Goal: Task Accomplishment & Management: Complete application form

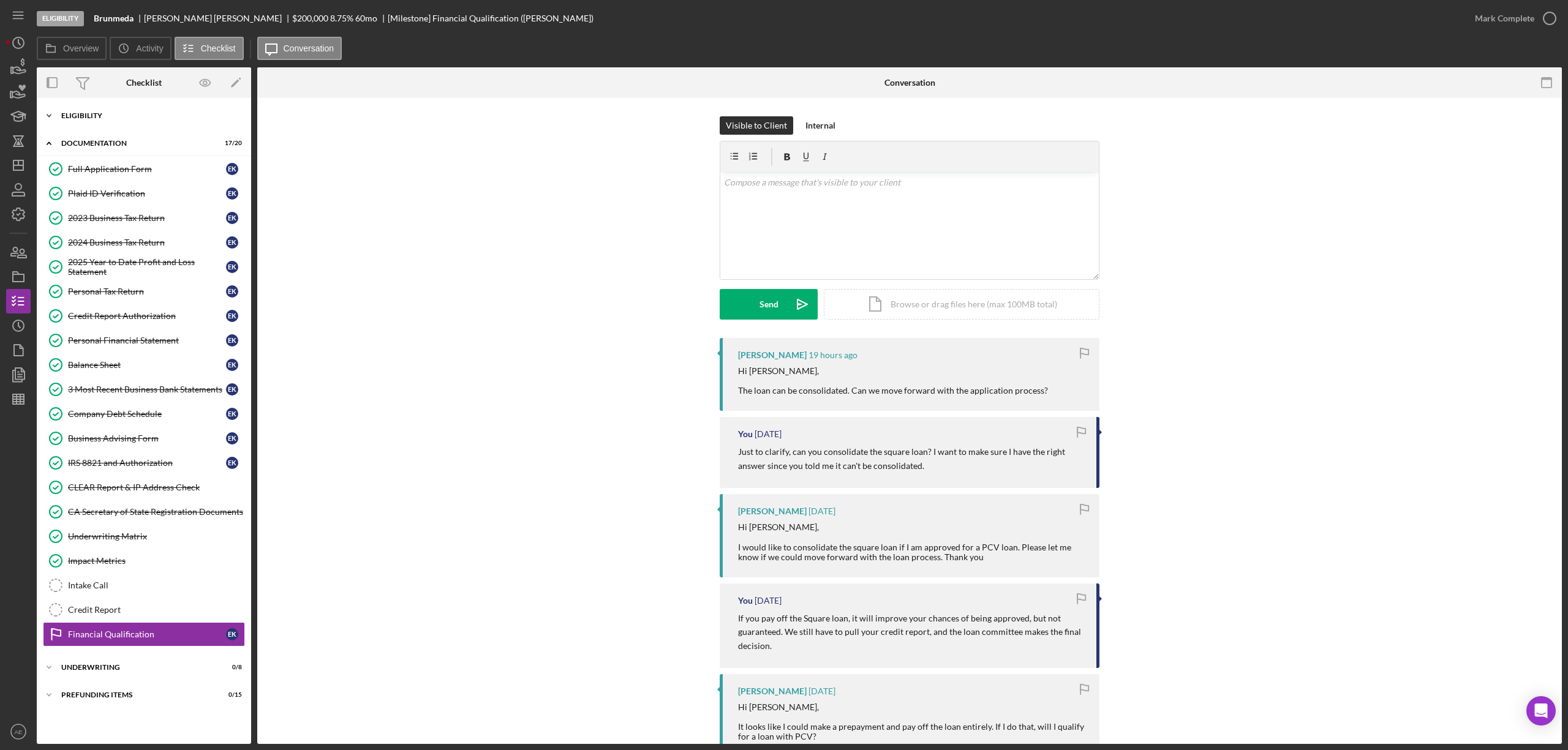
click at [98, 119] on div "Eligibility" at bounding box center [148, 116] width 175 height 7
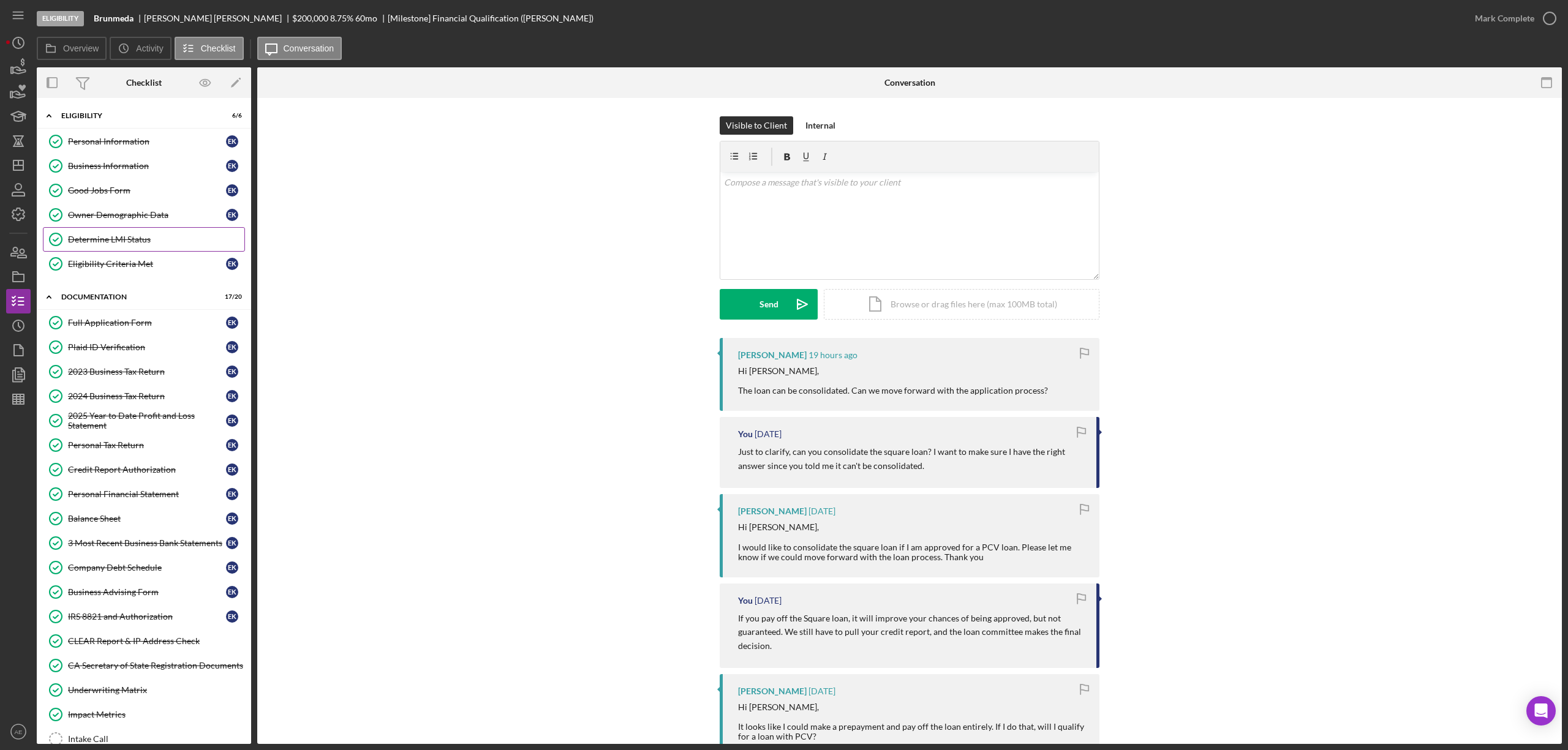
click at [132, 238] on div "Determine LMI Status" at bounding box center [157, 239] width 177 height 10
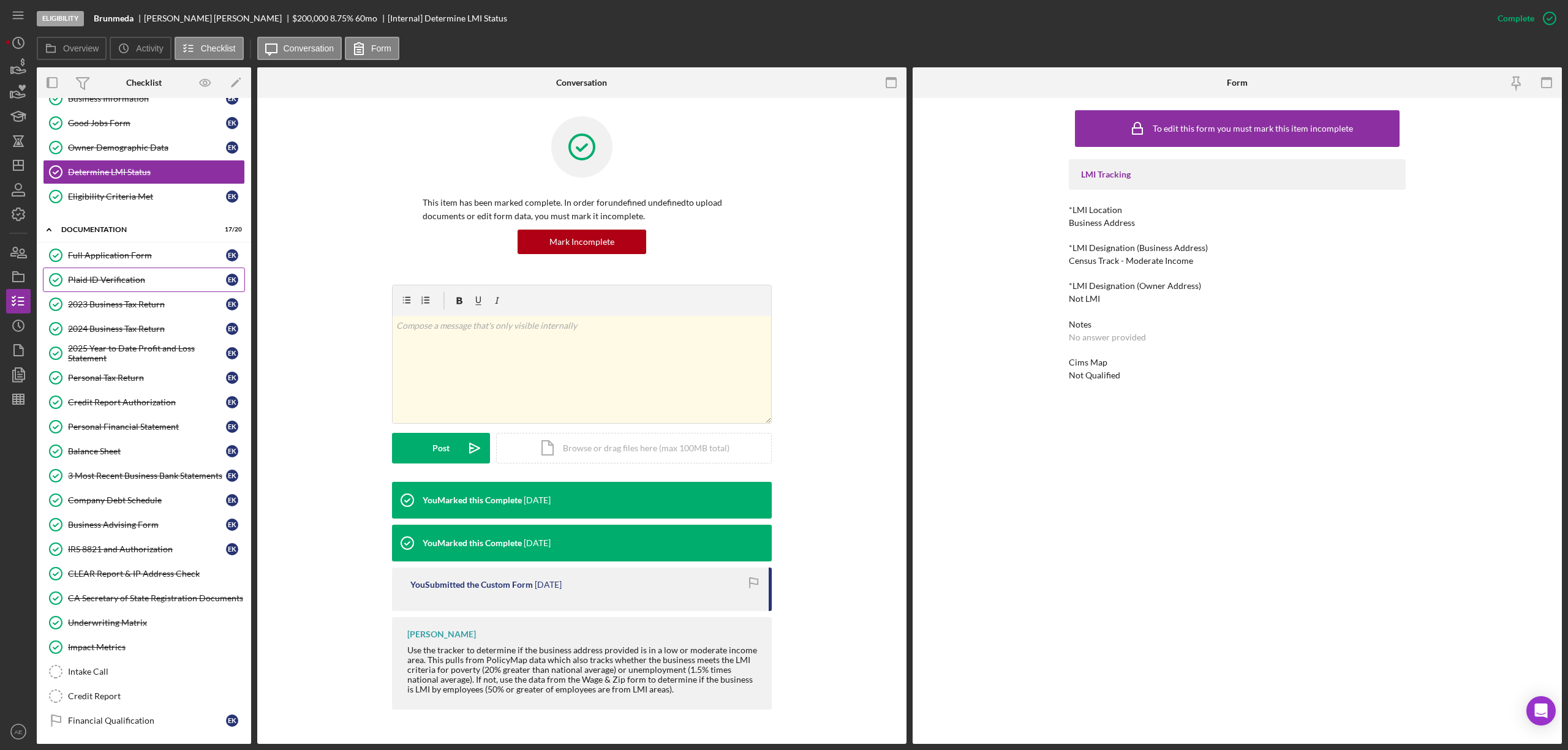
scroll to position [134, 0]
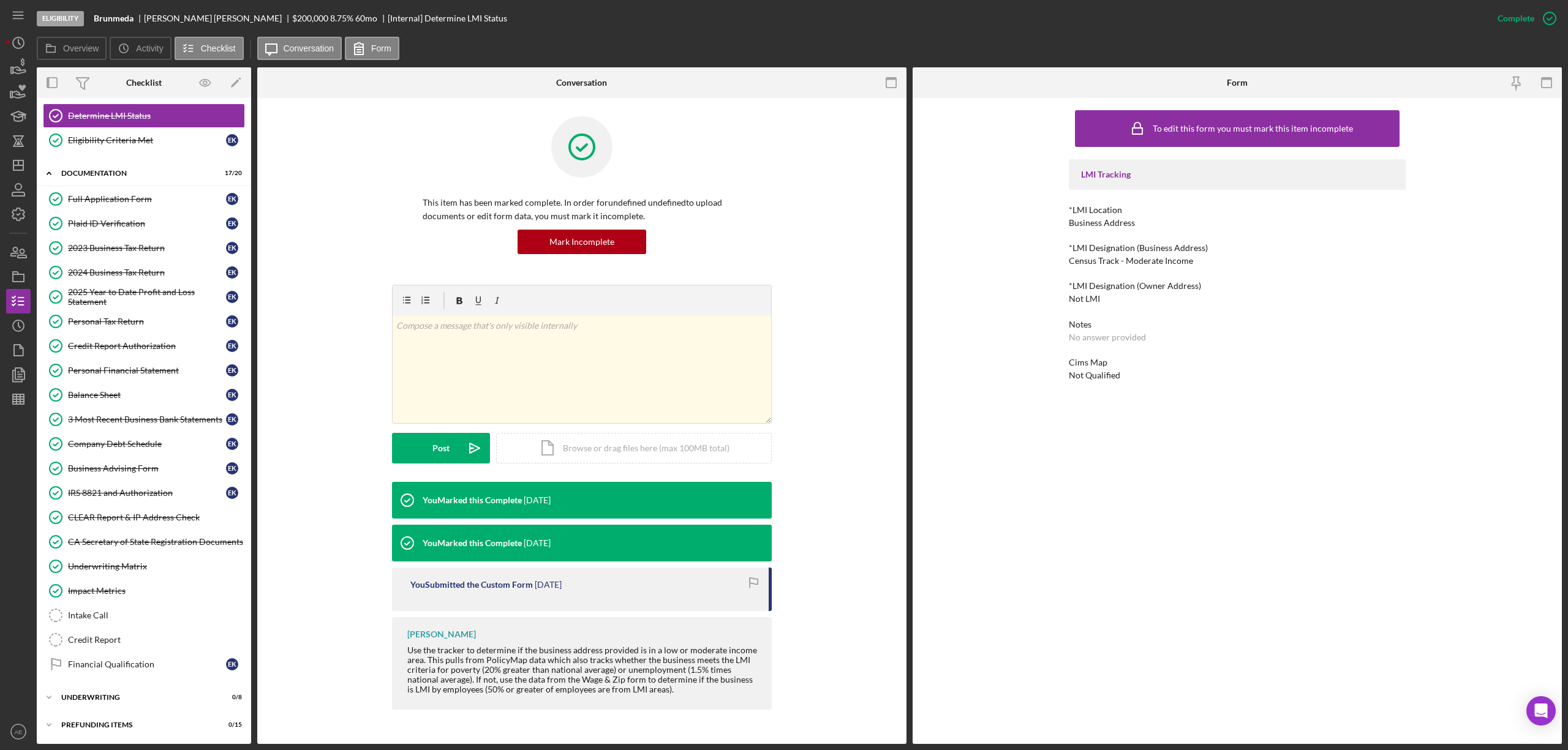
drag, startPoint x: 131, startPoint y: 660, endPoint x: 461, endPoint y: 576, distance: 340.5
click at [131, 660] on div "Financial Qualification" at bounding box center [147, 664] width 158 height 10
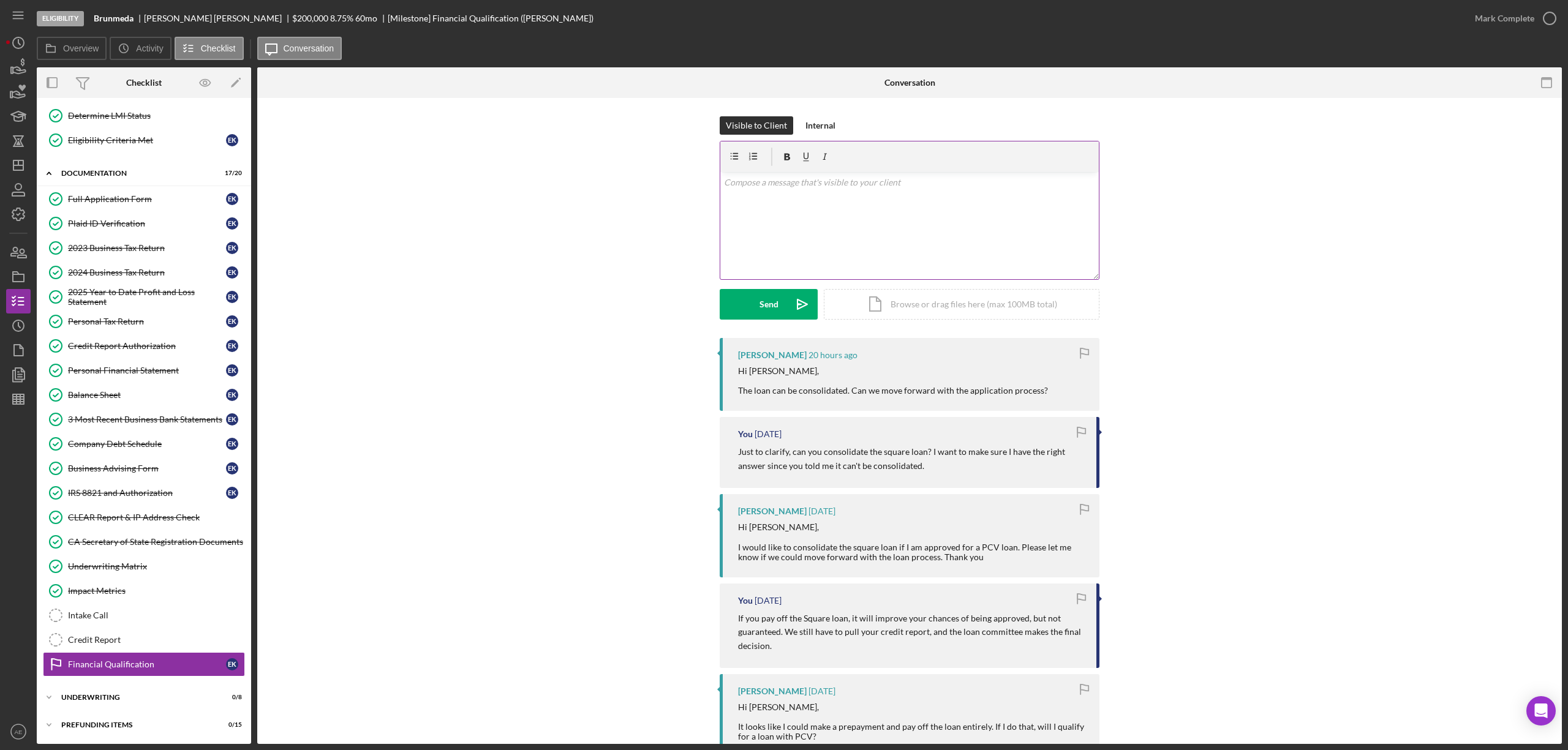
click at [861, 244] on div "v Color teal Color pink Remove color Add row above Add row below Add column bef…" at bounding box center [909, 226] width 379 height 107
click at [760, 309] on div "Send" at bounding box center [769, 305] width 19 height 31
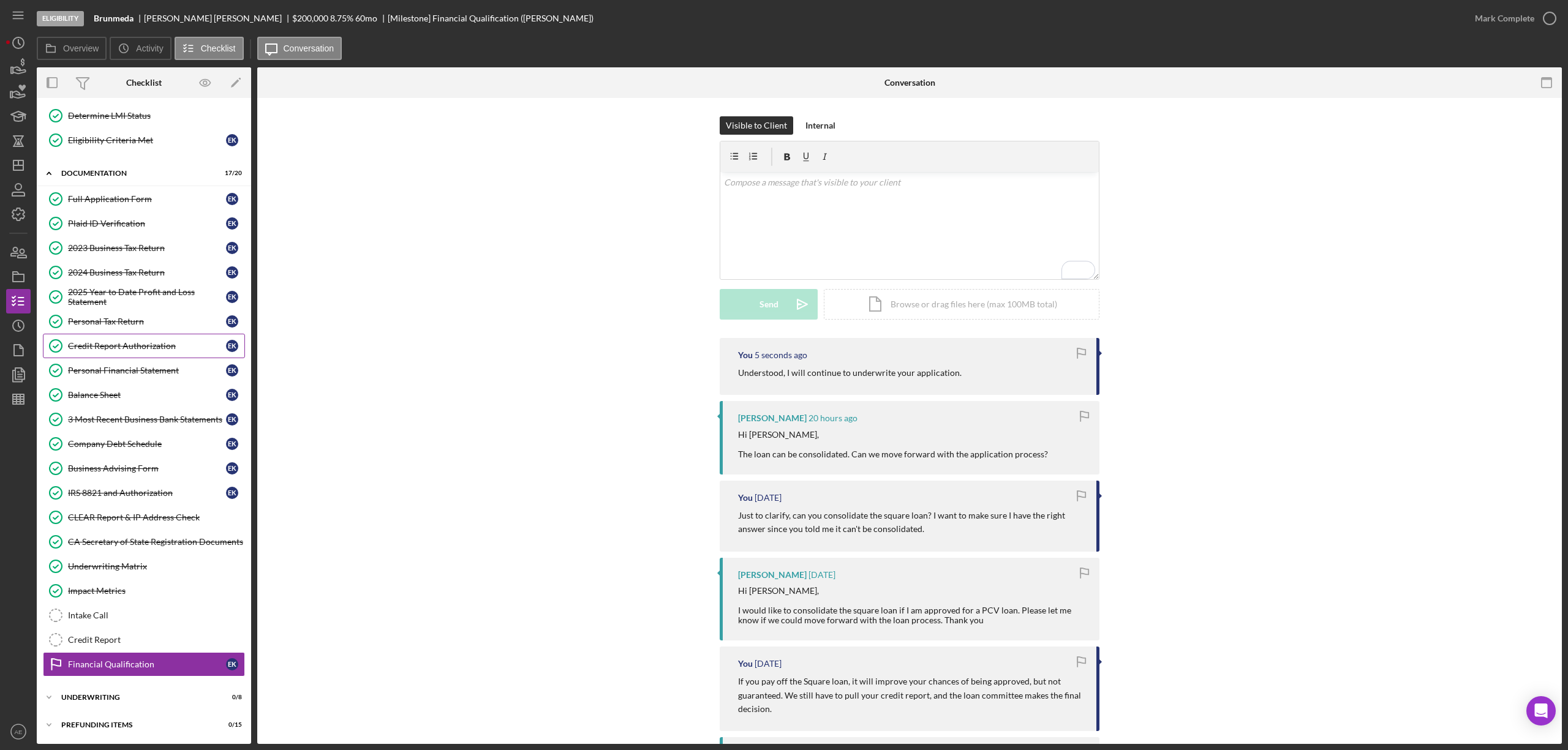
click at [139, 341] on div "Credit Report Authorization" at bounding box center [147, 346] width 158 height 10
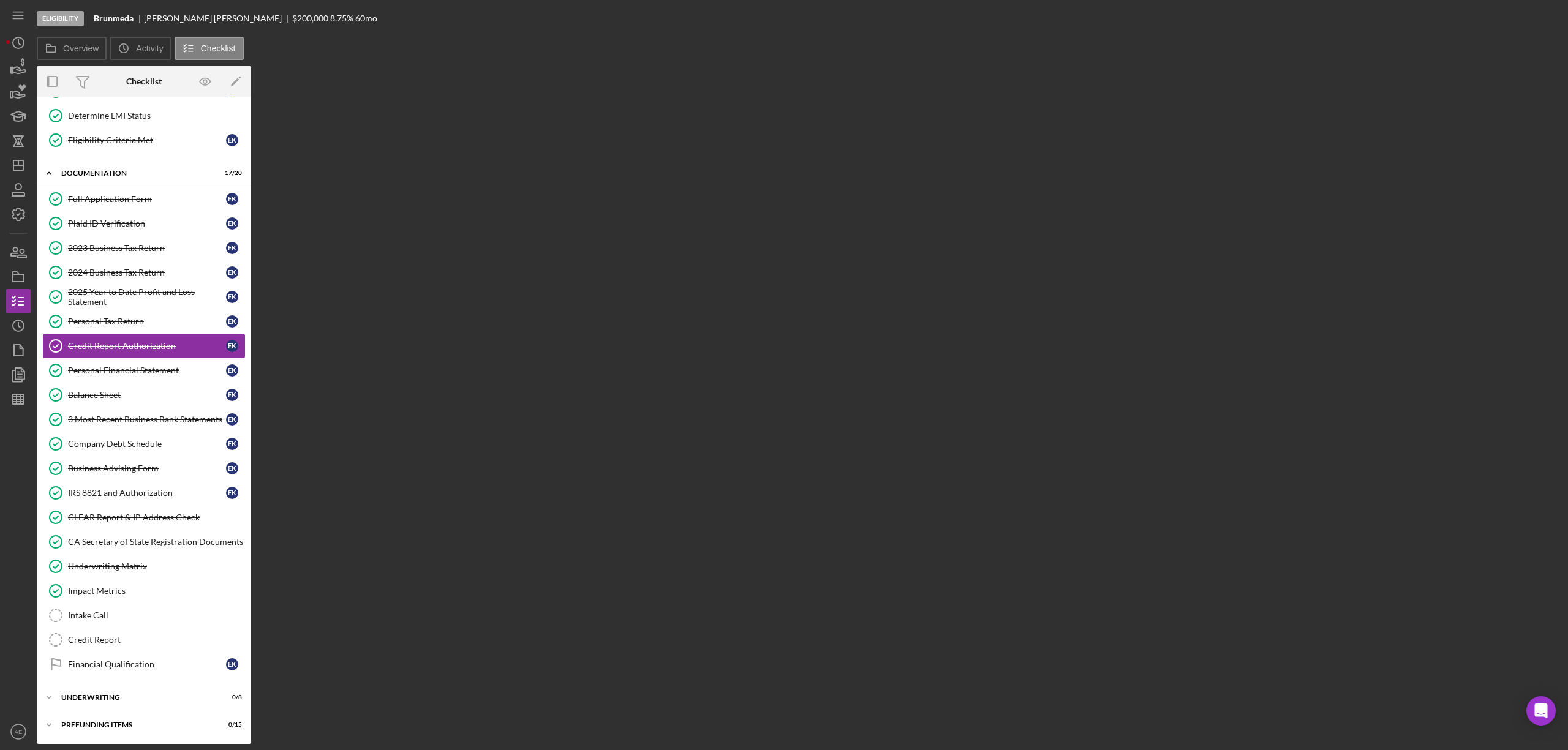
scroll to position [134, 0]
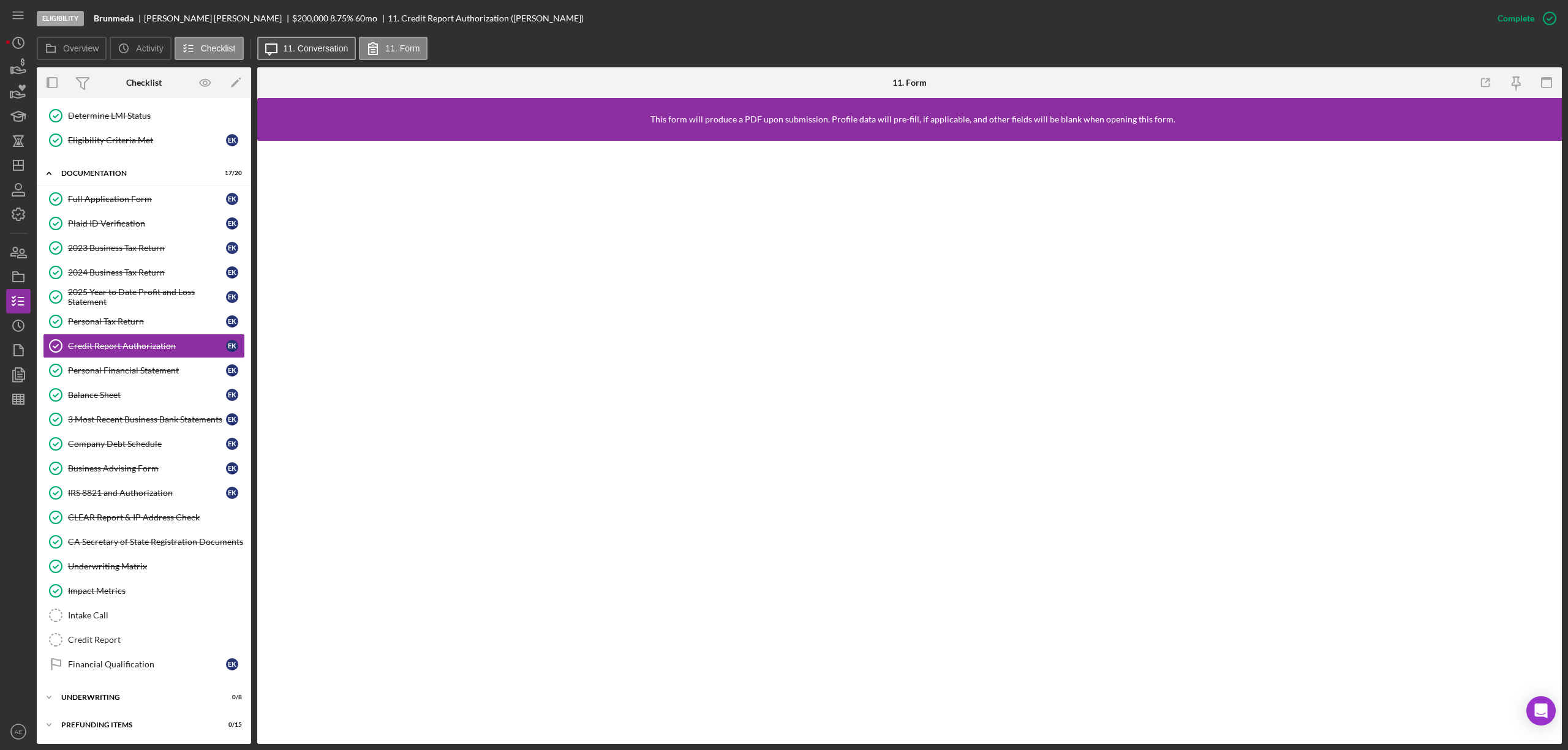
click at [314, 44] on label "11. Conversation" at bounding box center [316, 48] width 65 height 10
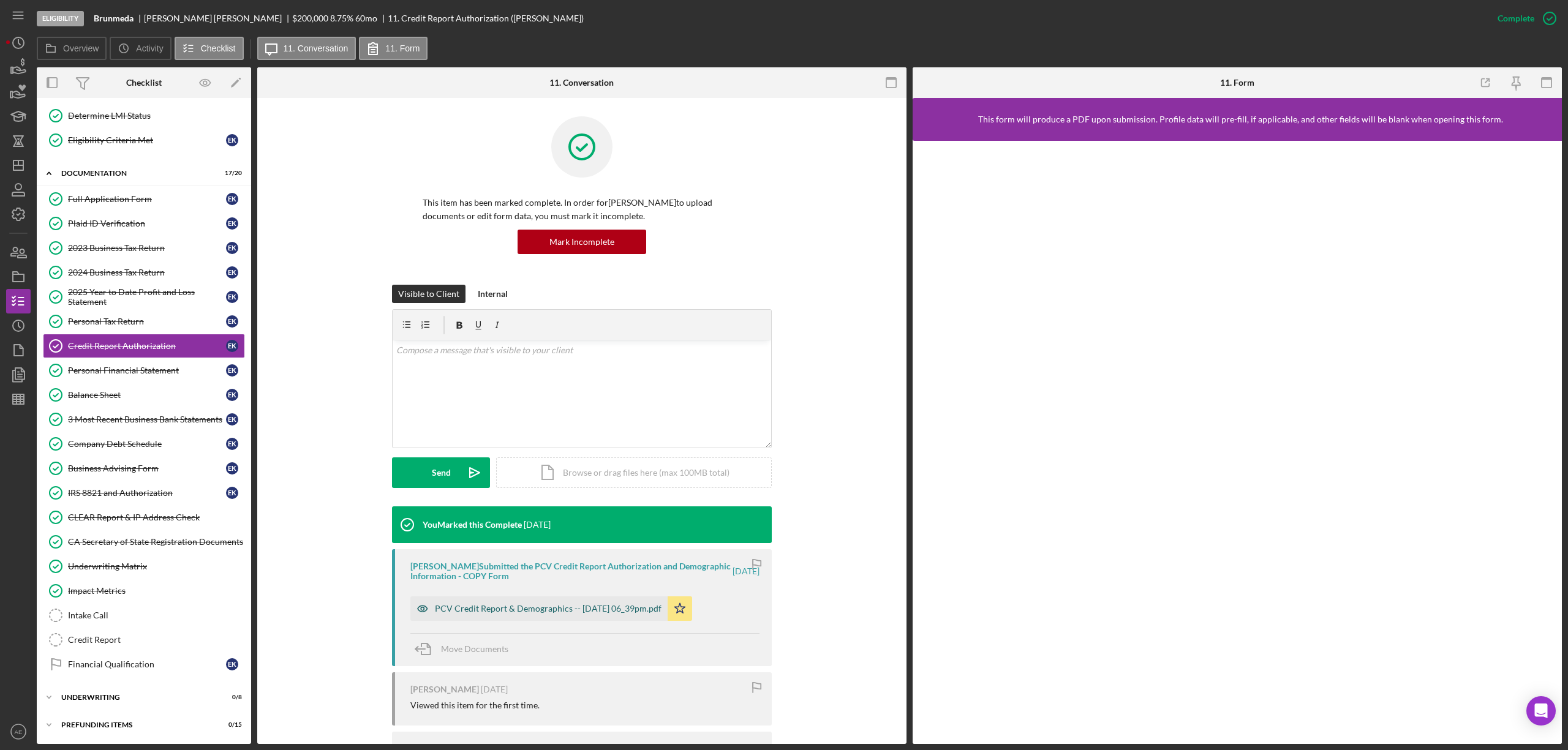
click at [599, 620] on div "PCV Credit Report & Demographics -- [DATE] 06_39pm.pdf" at bounding box center [539, 608] width 258 height 25
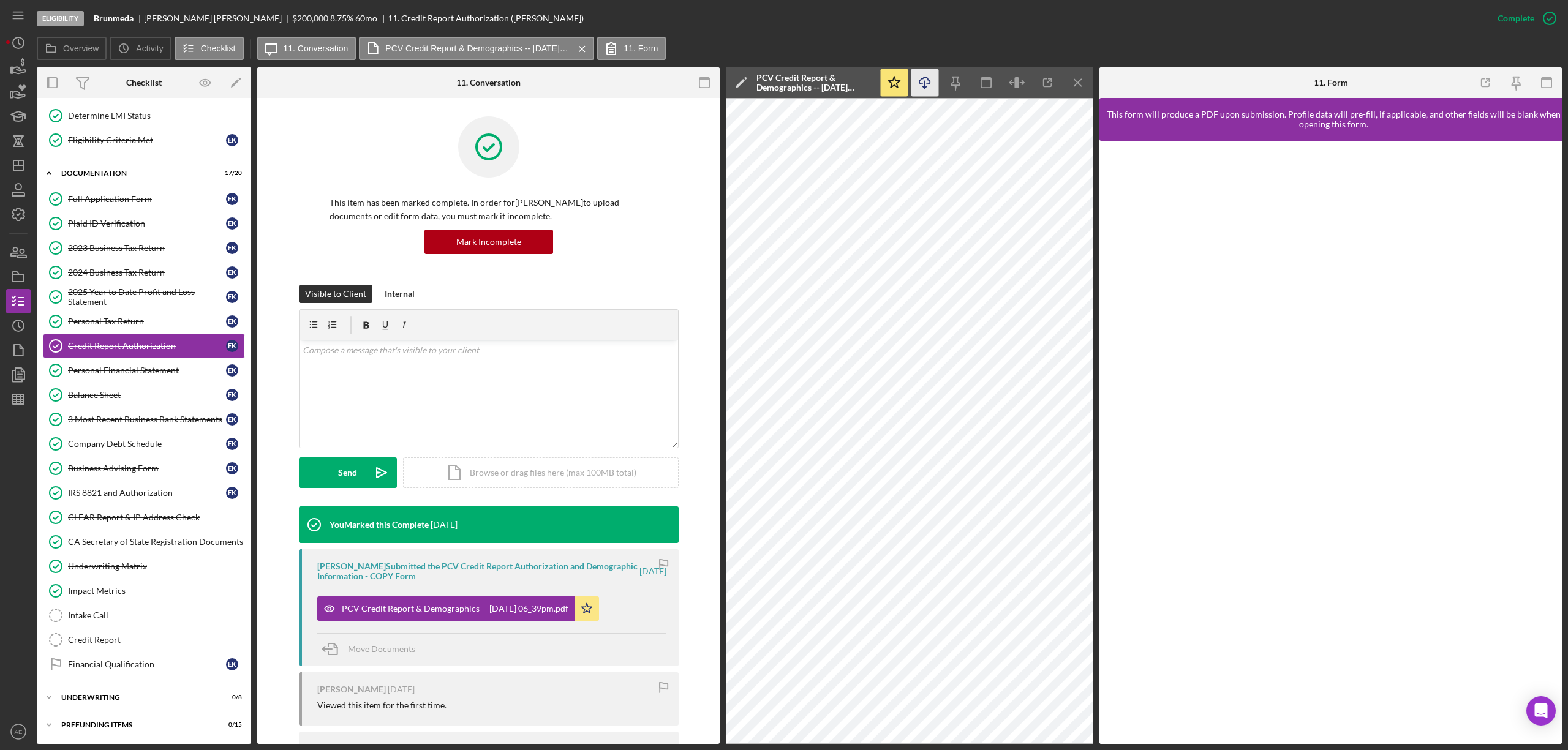
click at [926, 87] on polyline "button" at bounding box center [925, 87] width 5 height 2
drag, startPoint x: 95, startPoint y: 17, endPoint x: 130, endPoint y: 18, distance: 35.0
click at [130, 18] on b "Brunmeda" at bounding box center [114, 18] width 40 height 10
copy b "Brunmed"
click at [143, 195] on div "Full Application Form" at bounding box center [147, 198] width 158 height 10
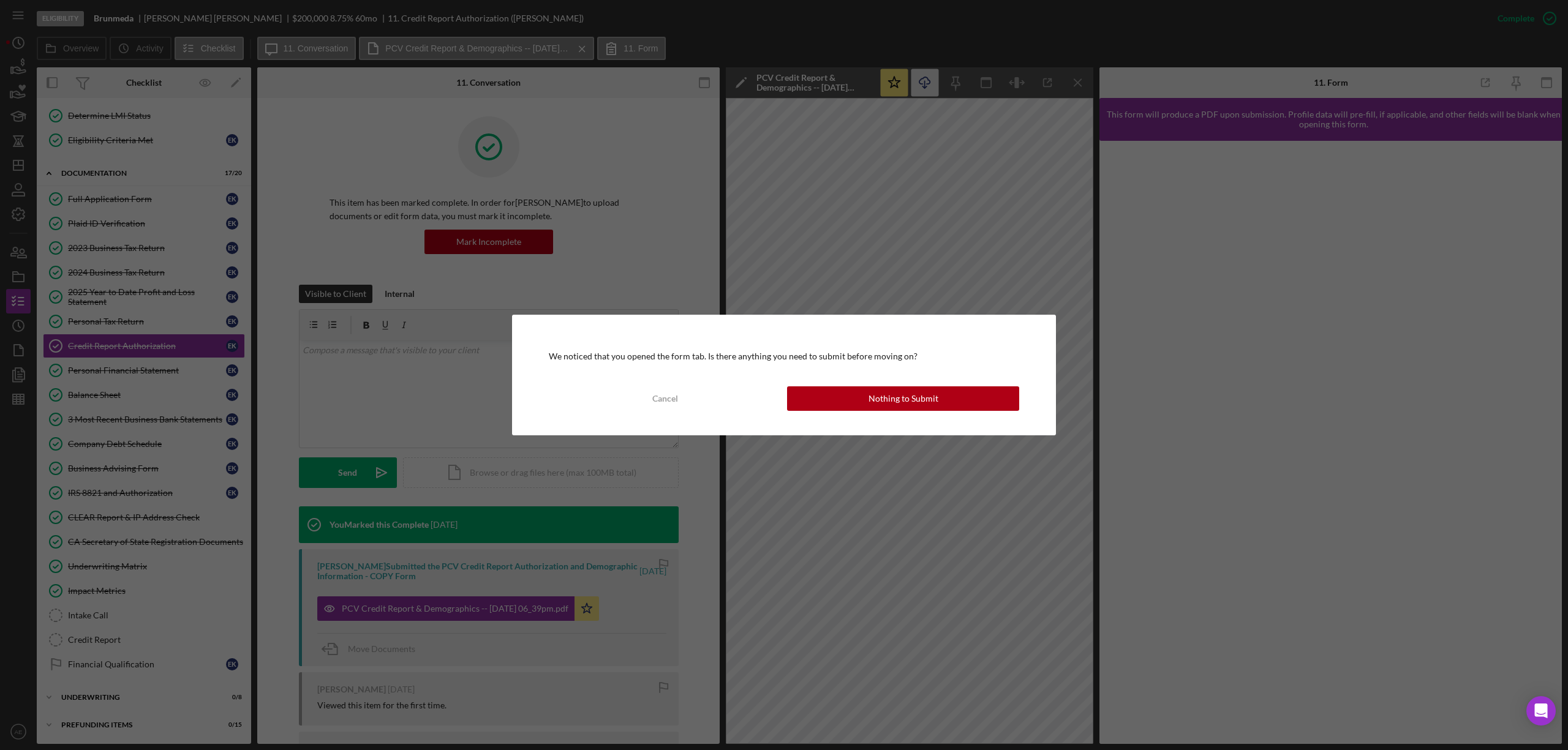
click at [844, 380] on div "We noticed that you opened the form tab. Is there anything you need to submit b…" at bounding box center [784, 375] width 544 height 120
click at [844, 392] on button "Nothing to Submit" at bounding box center [903, 399] width 232 height 25
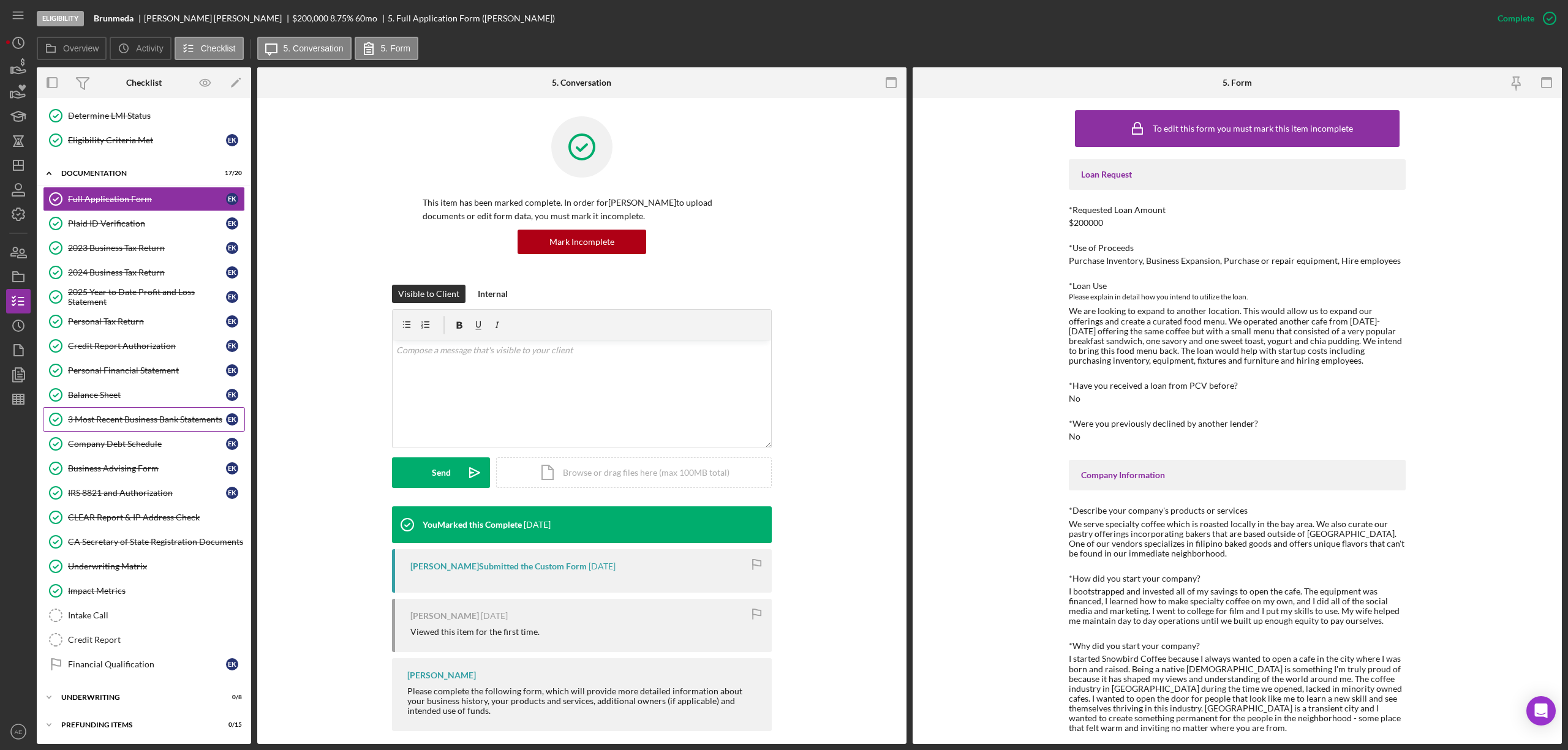
click at [137, 427] on link "3 Most Recent Business Bank Statements 3 Most Recent Business Bank Statements E…" at bounding box center [144, 420] width 202 height 25
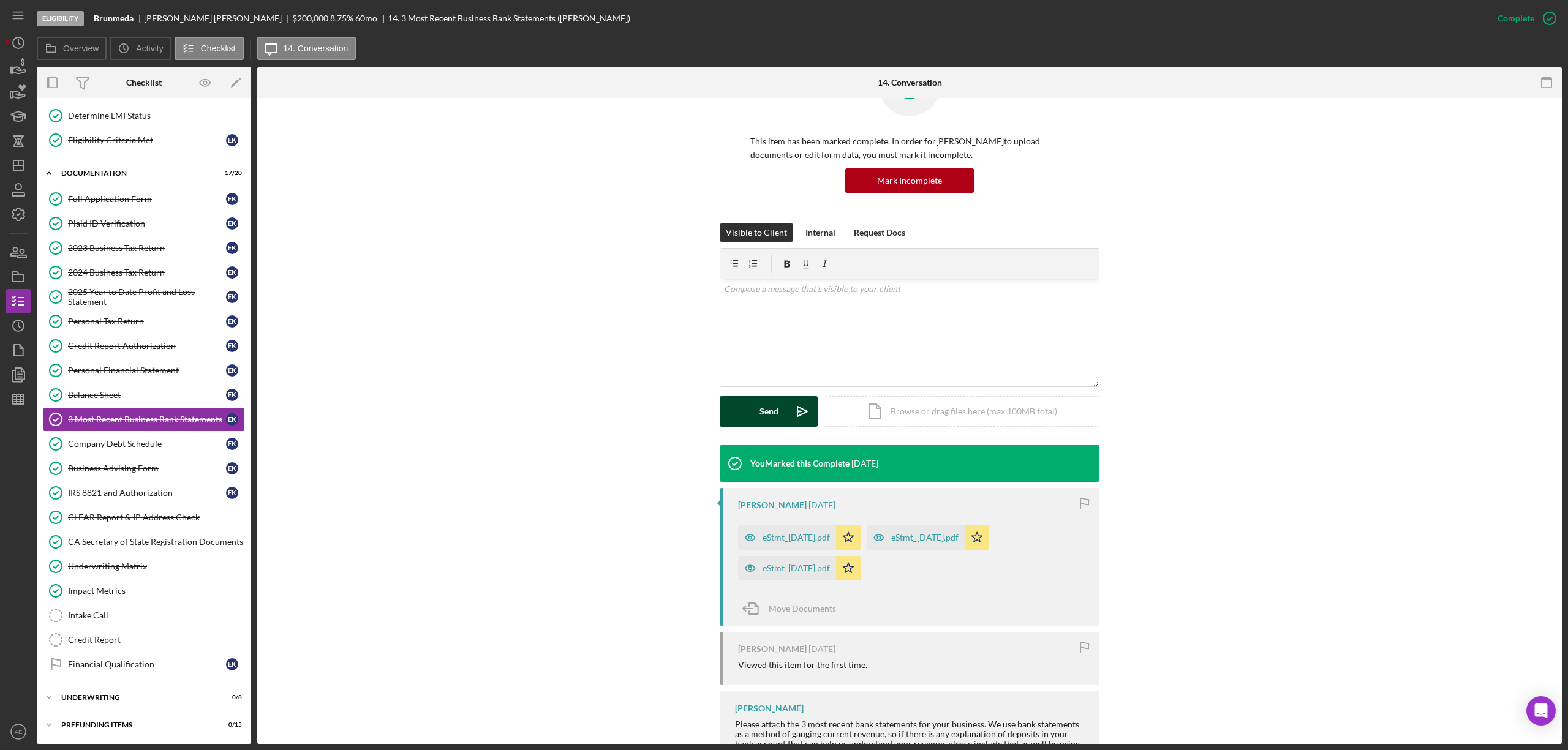
scroll to position [116, 0]
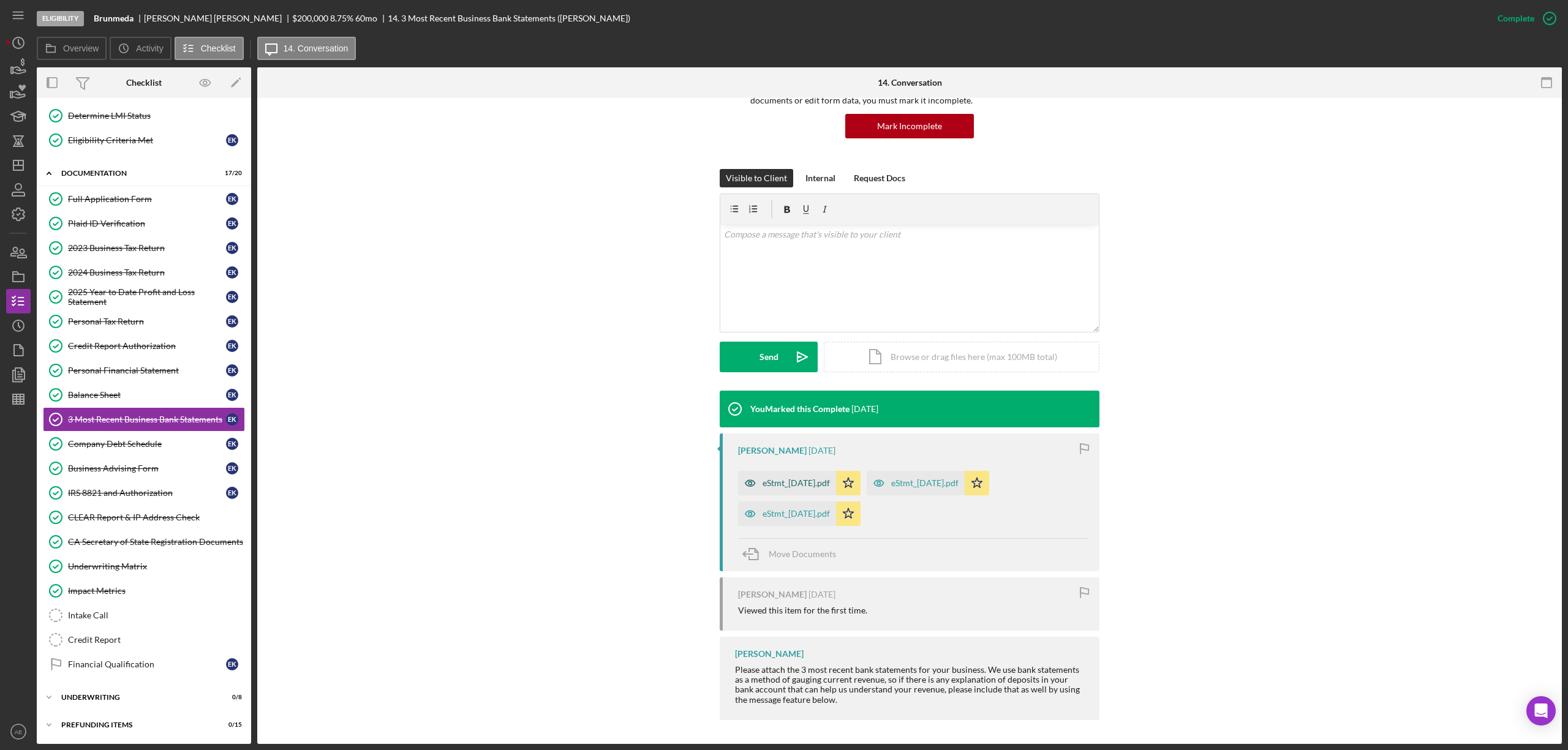
click at [751, 481] on icon "button" at bounding box center [750, 483] width 25 height 25
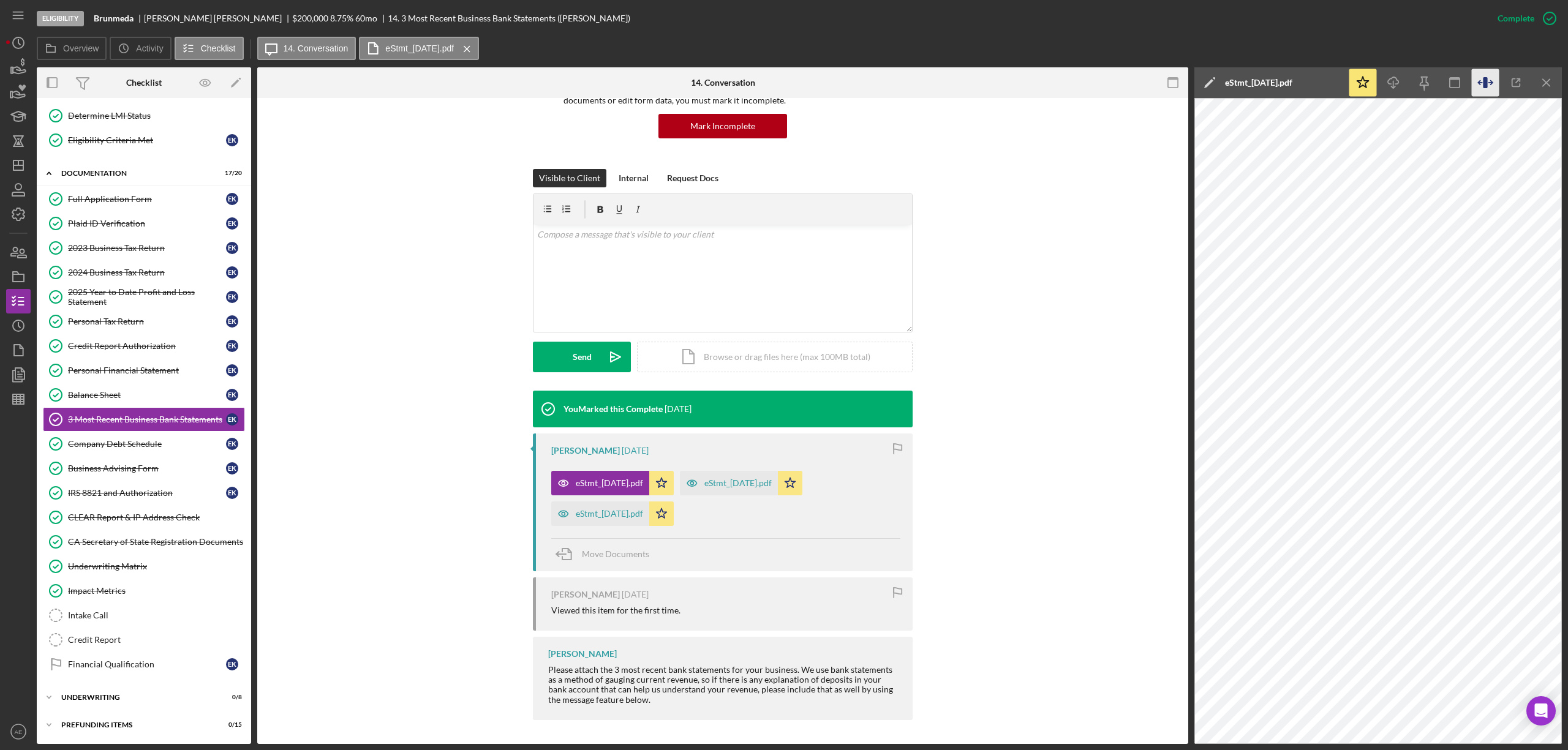
click at [1486, 79] on icon "button" at bounding box center [1484, 83] width 5 height 11
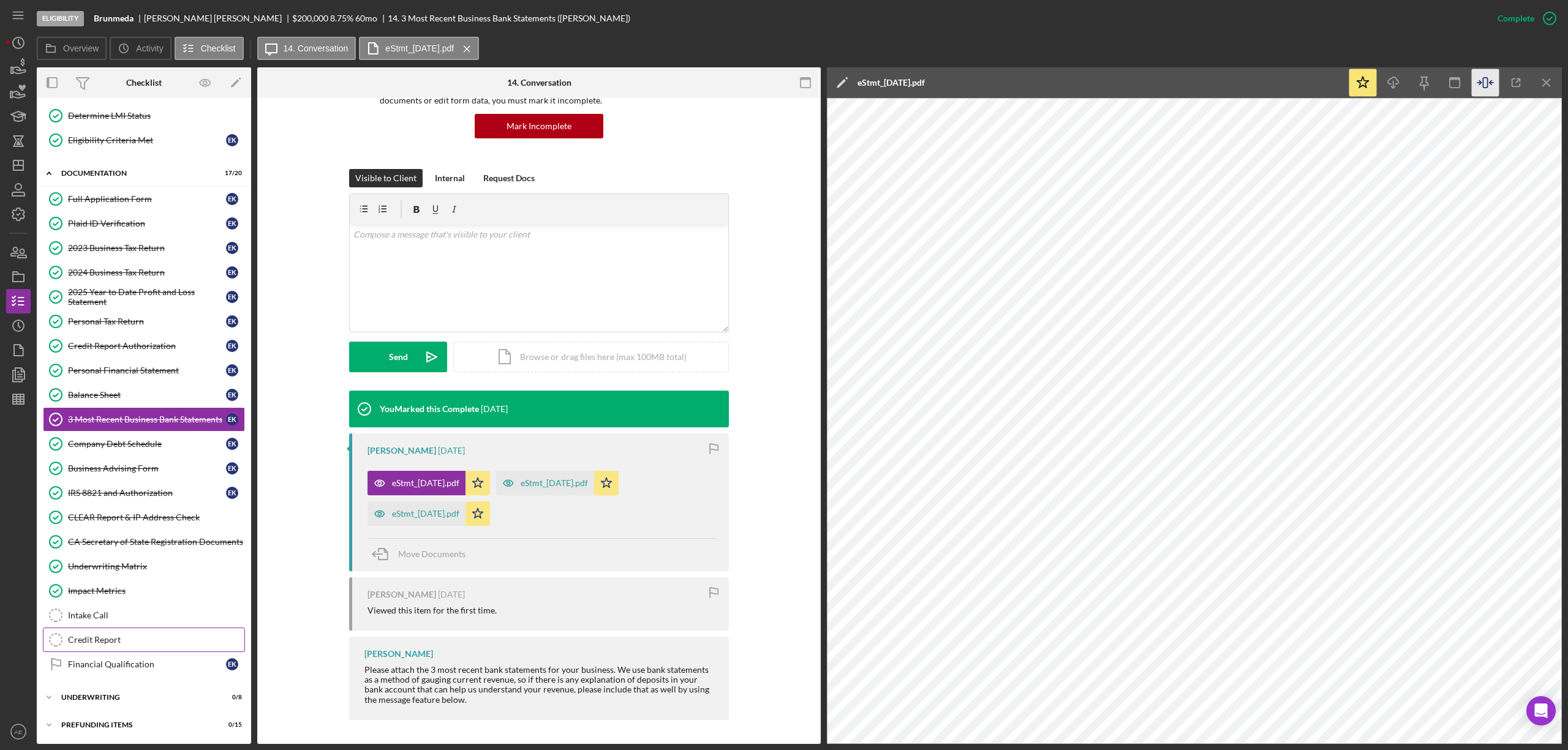
click at [130, 638] on div "Credit Report" at bounding box center [157, 640] width 177 height 10
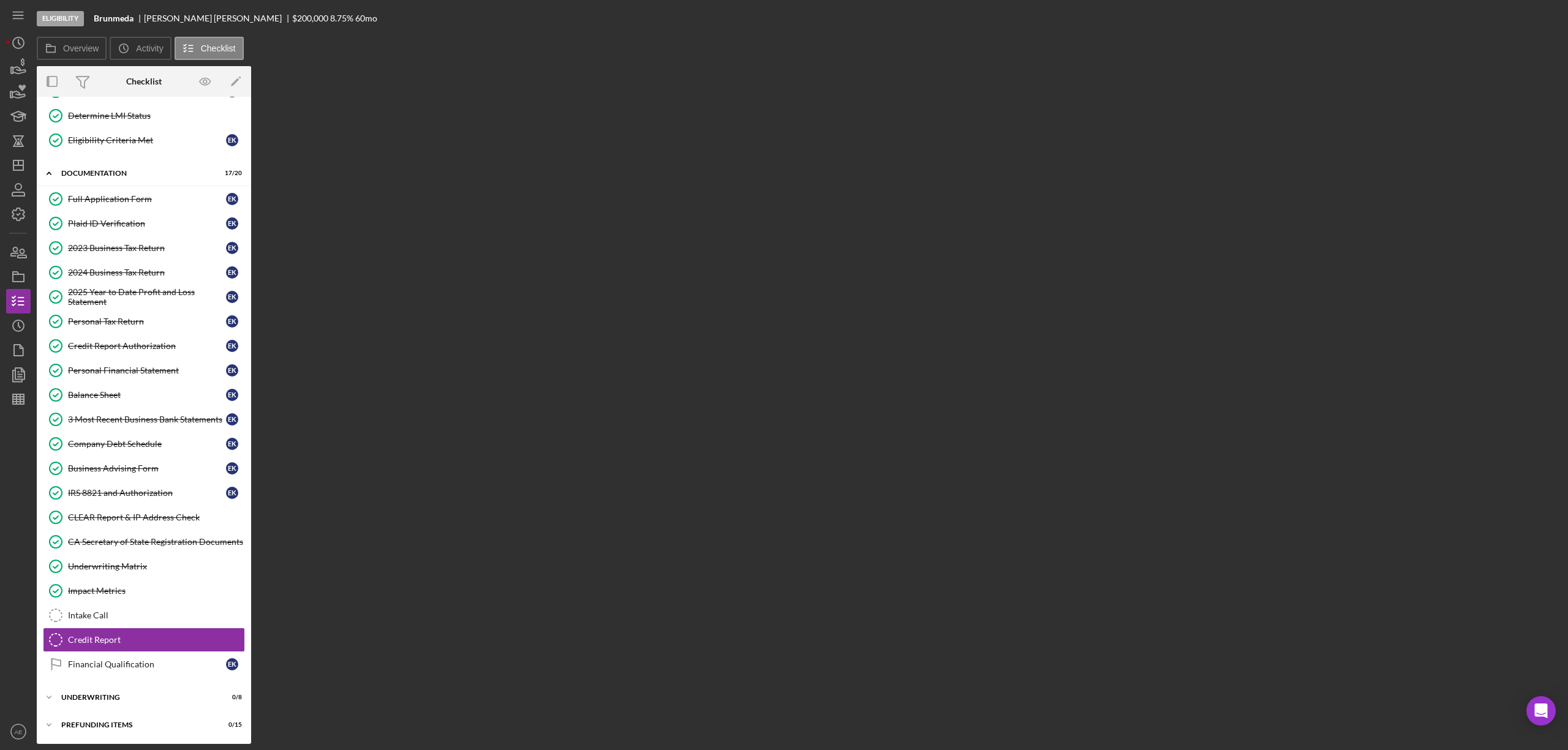
scroll to position [134, 0]
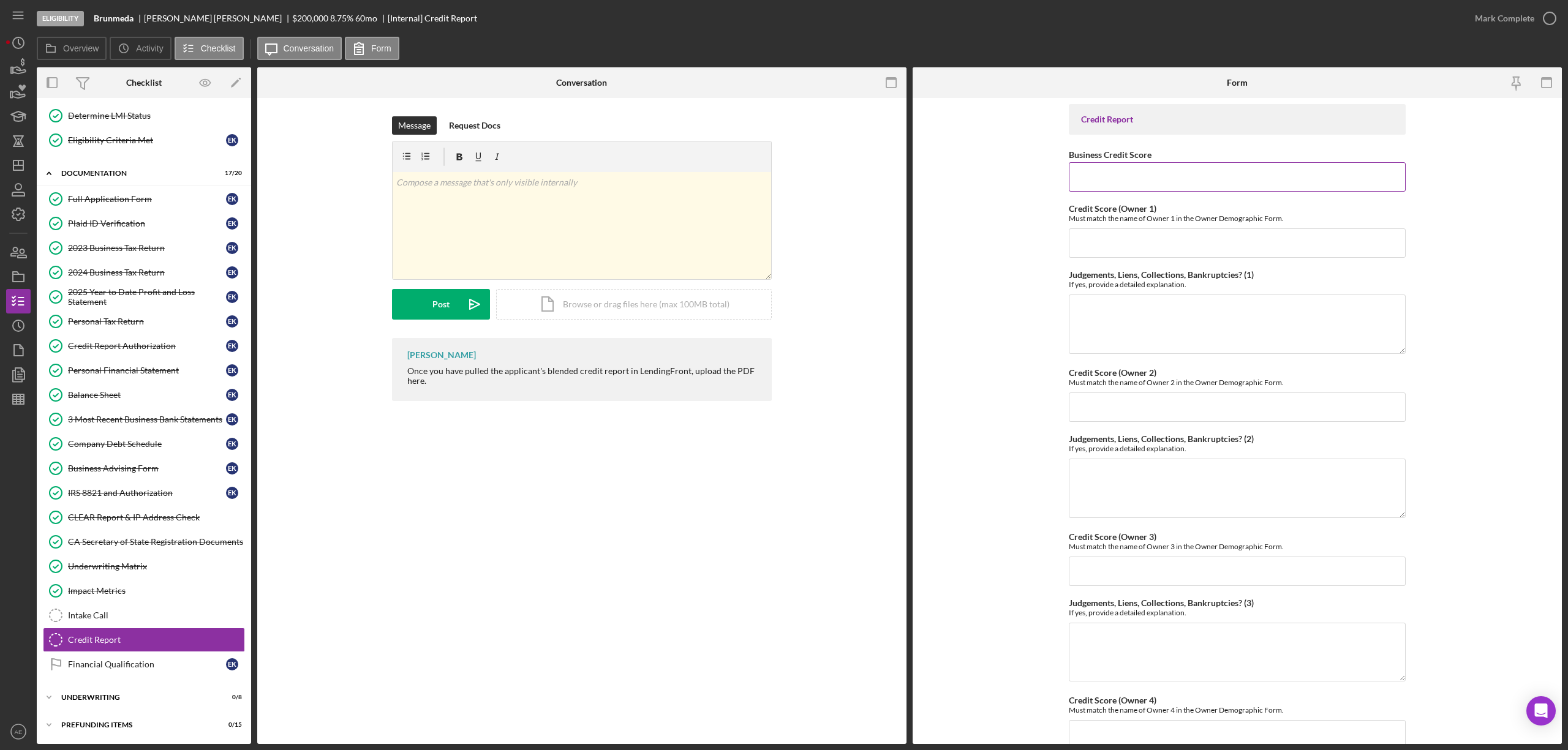
click at [1219, 184] on input "Business Credit Score" at bounding box center [1237, 177] width 337 height 29
type input "25"
click at [1157, 246] on input "Credit Score (Owner 1)" at bounding box center [1237, 243] width 337 height 29
drag, startPoint x: 95, startPoint y: 21, endPoint x: 130, endPoint y: 21, distance: 35.0
click at [130, 21] on b "Brunmeda" at bounding box center [114, 18] width 40 height 10
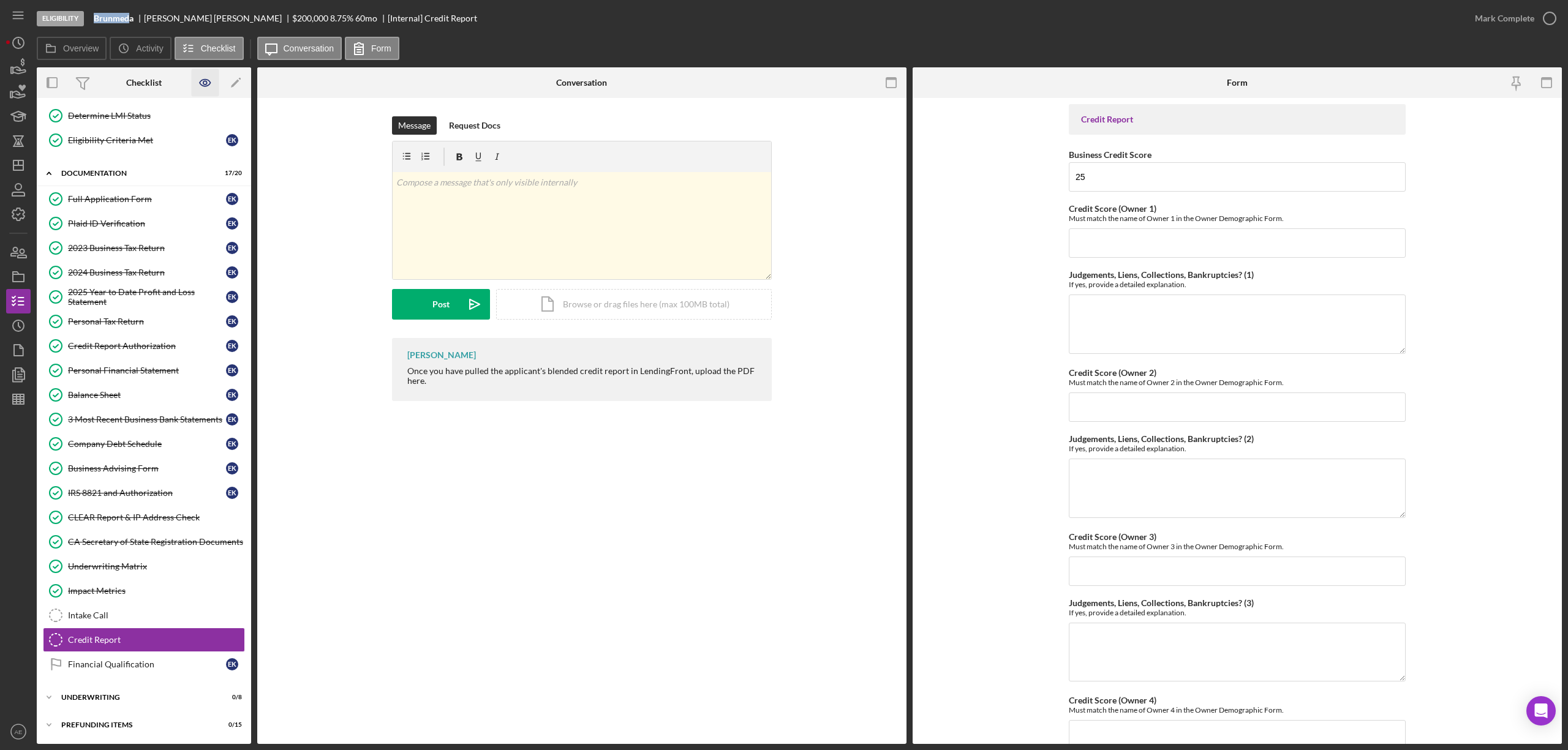
copy b "Brunmed"
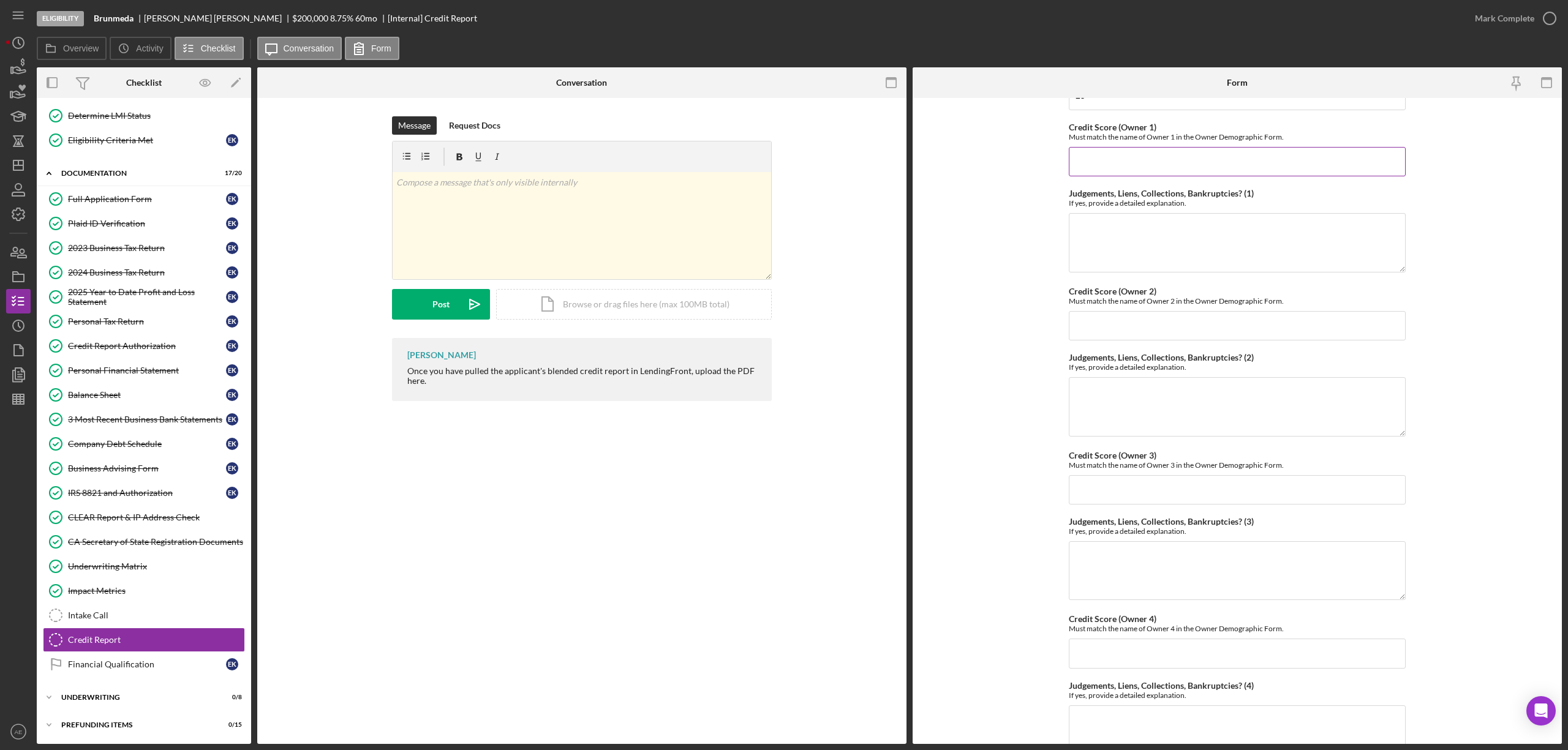
click at [1098, 160] on input "Credit Score (Owner 1)" at bounding box center [1237, 162] width 337 height 29
type input "754"
click at [1249, 235] on textarea "Judgements, Liens, Collections, Bankruptcies? (1)" at bounding box center [1237, 242] width 337 height 59
type textarea "n"
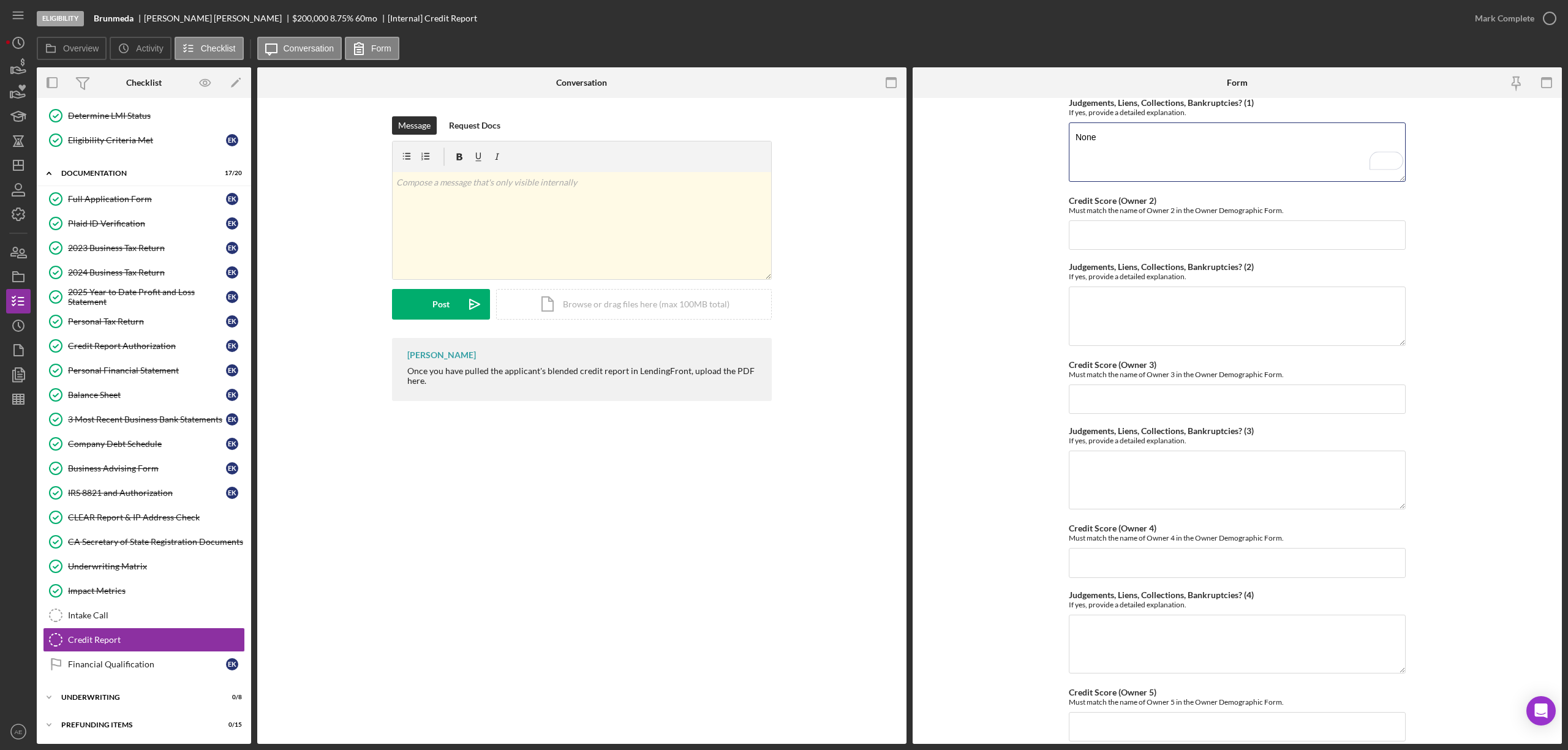
scroll to position [316, 0]
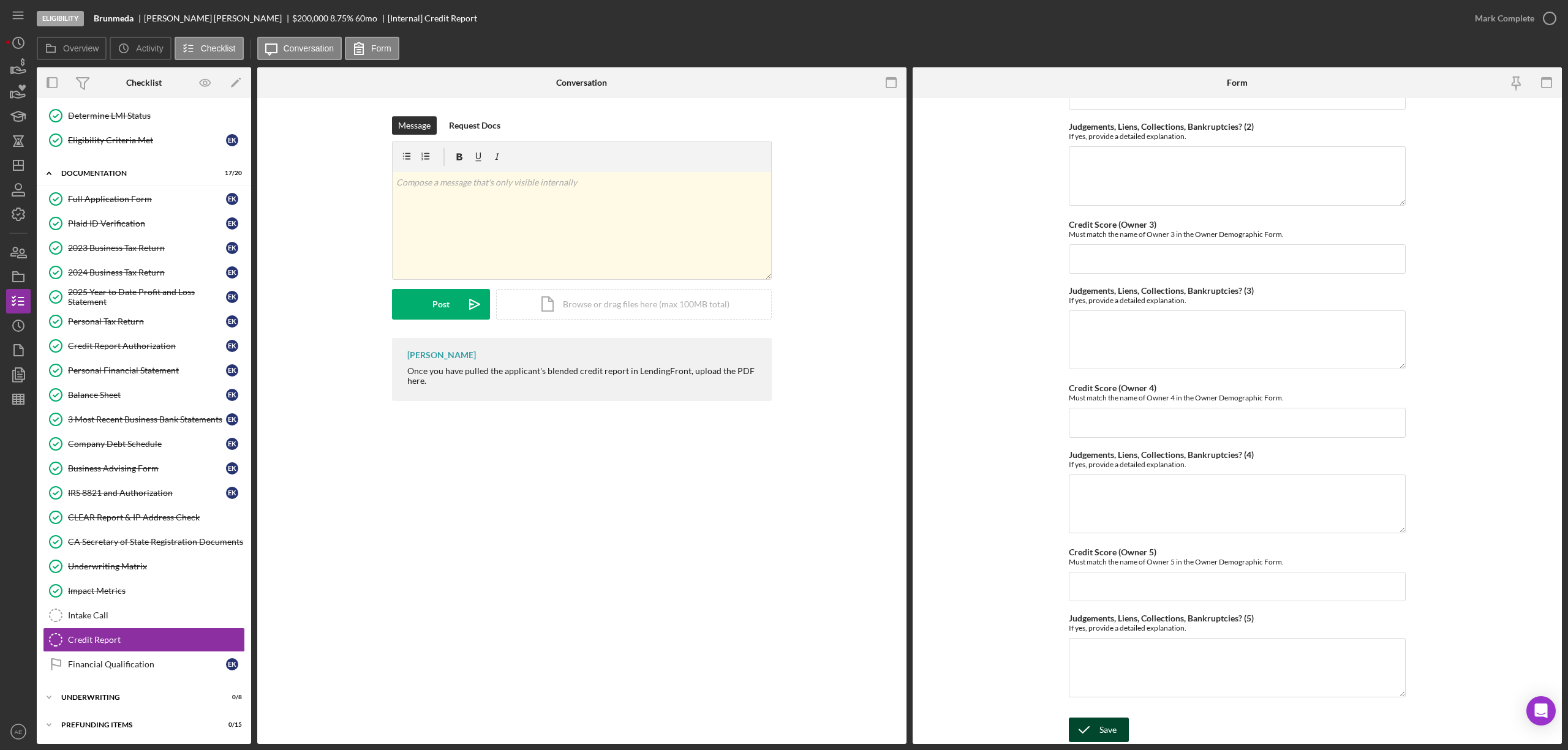
type textarea "None"
click at [1090, 736] on icon "submit" at bounding box center [1084, 730] width 31 height 31
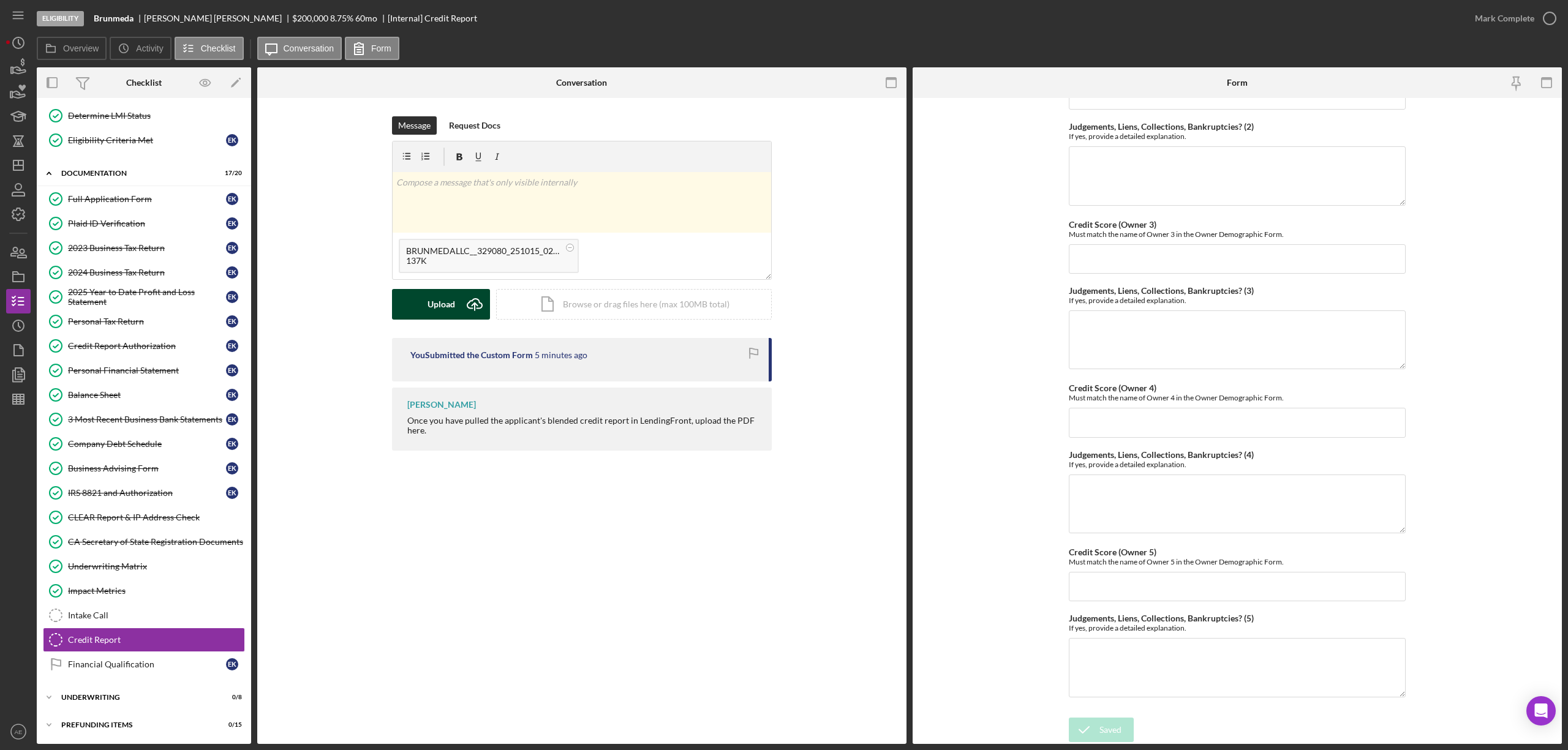
click at [431, 308] on div "Upload" at bounding box center [441, 305] width 27 height 31
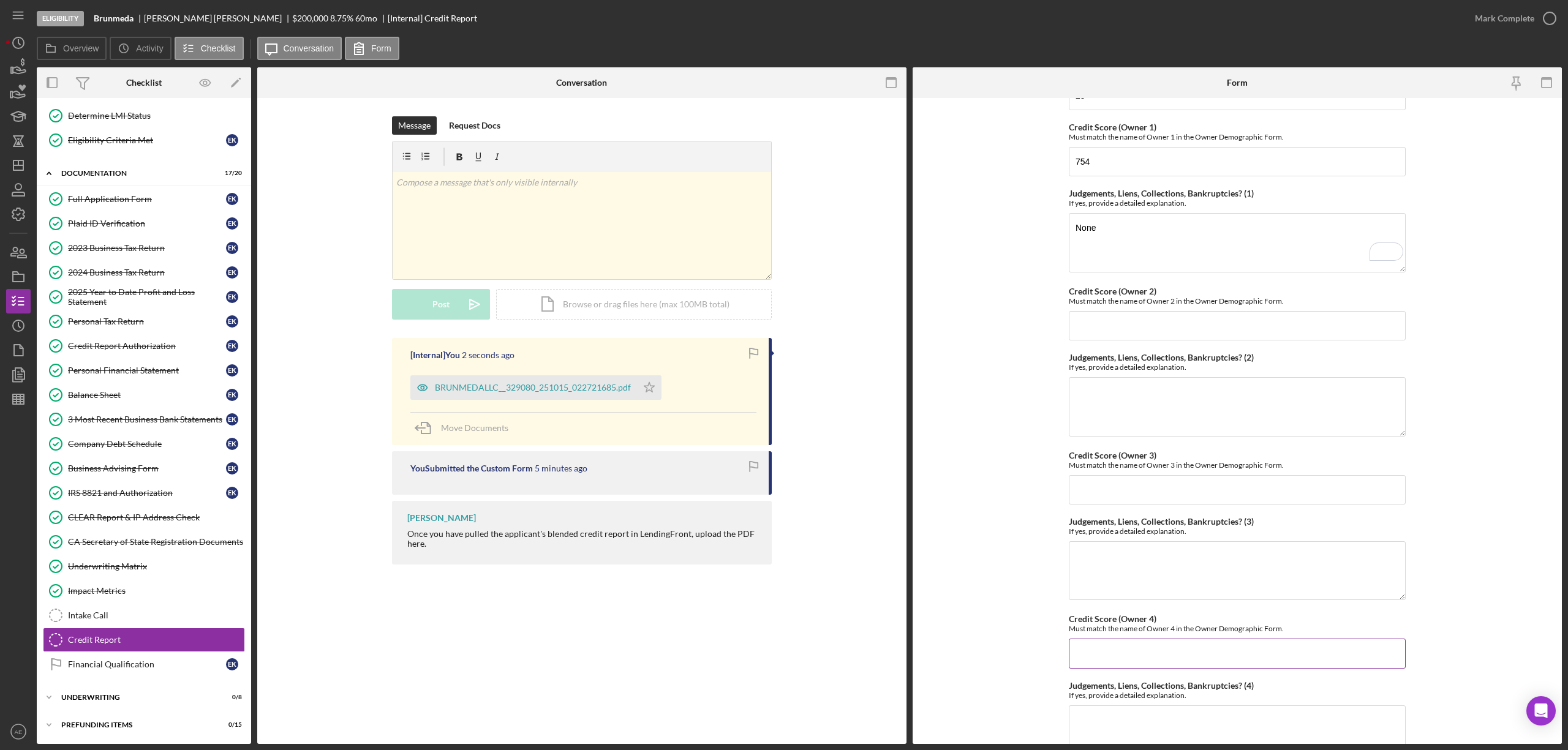
scroll to position [0, 0]
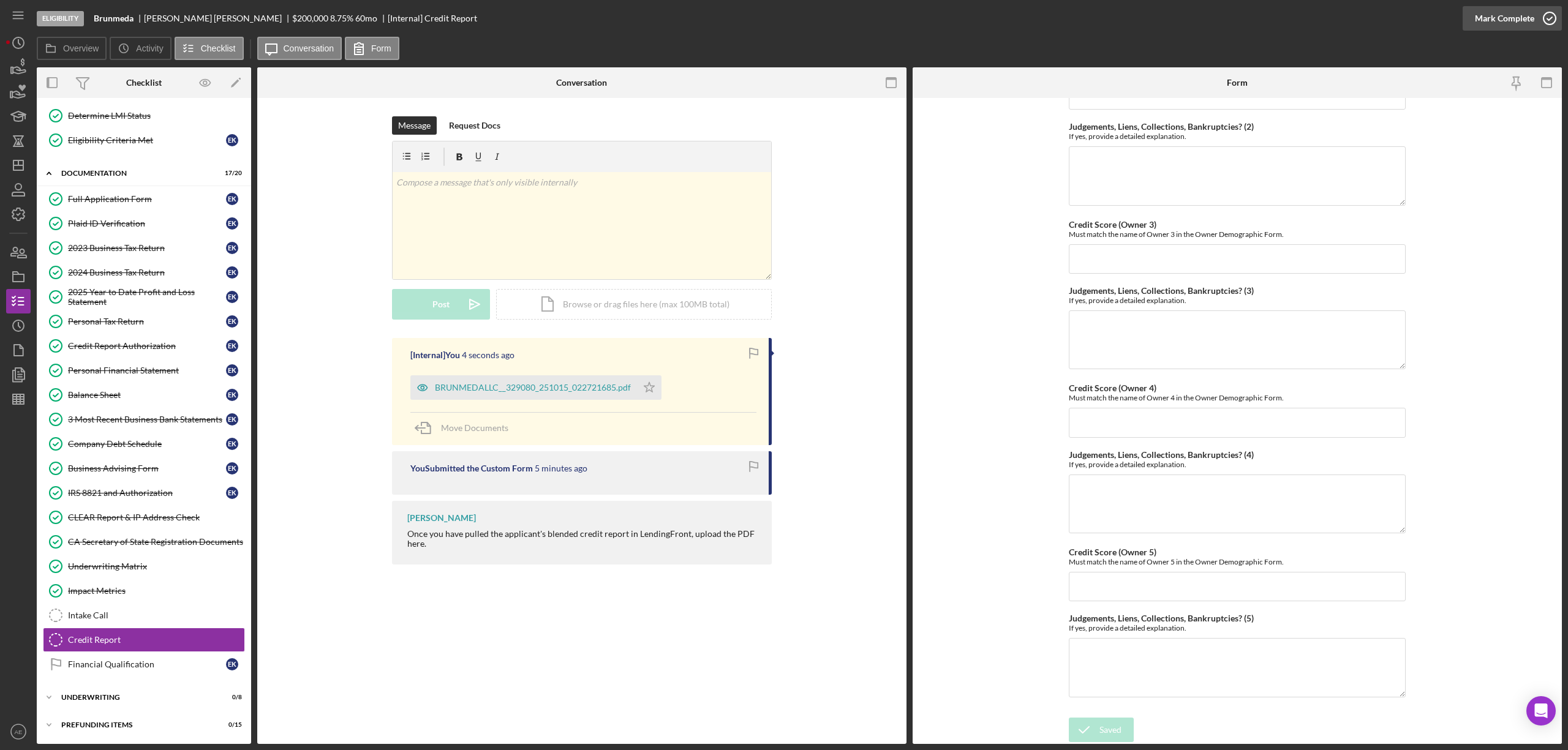
click at [1480, 21] on div "Mark Complete" at bounding box center [1504, 18] width 59 height 25
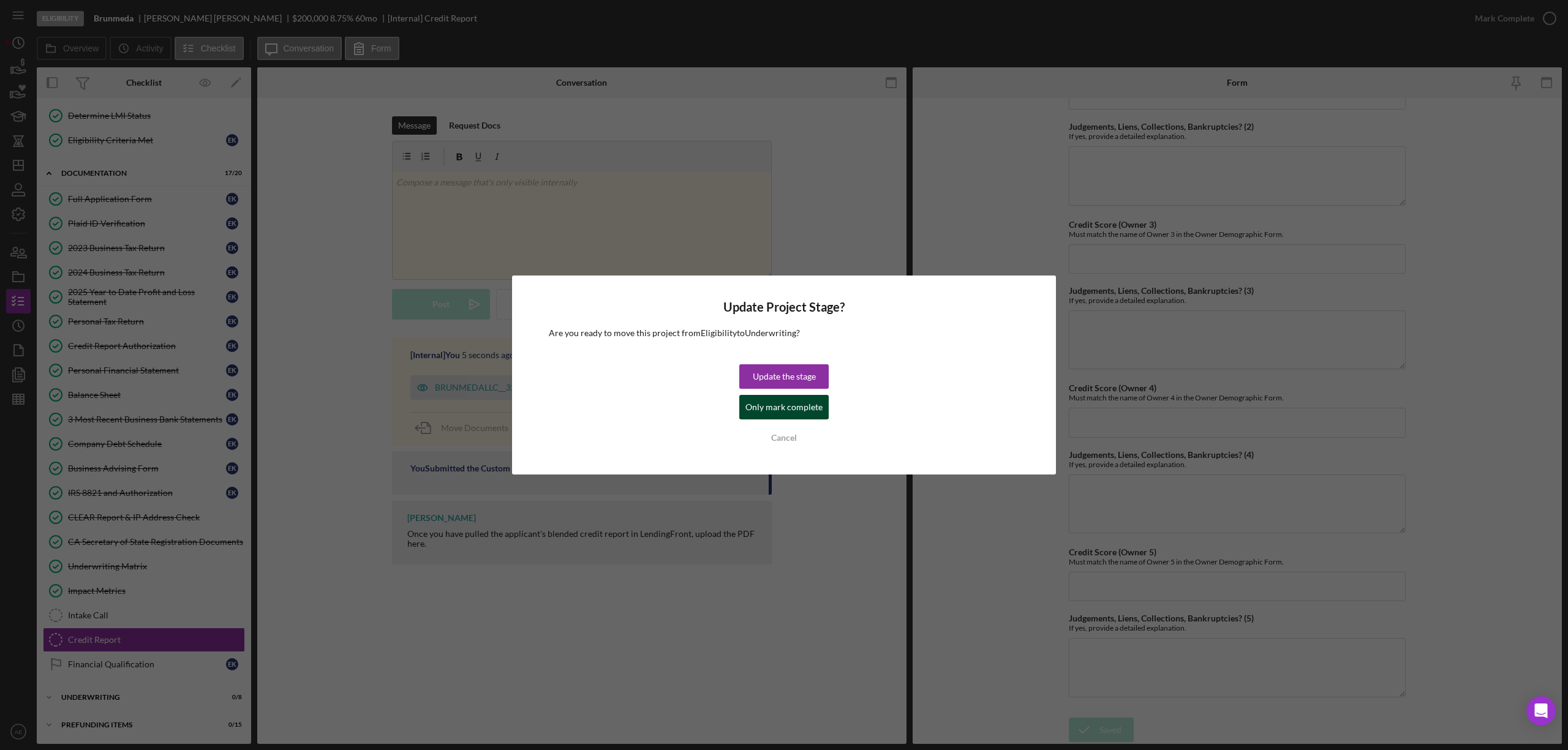
click at [799, 415] on div "Only mark complete" at bounding box center [784, 407] width 77 height 25
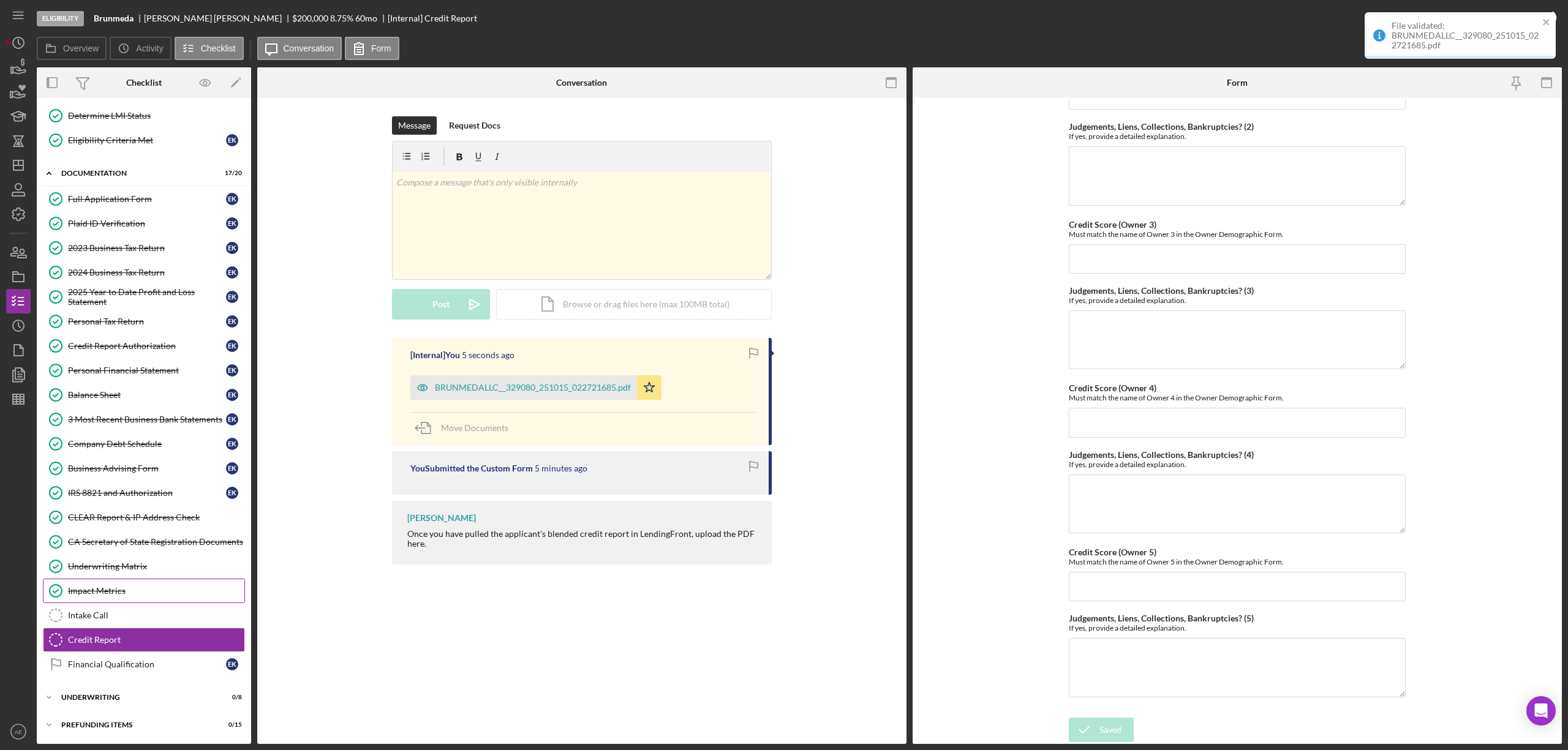
scroll to position [365, 0]
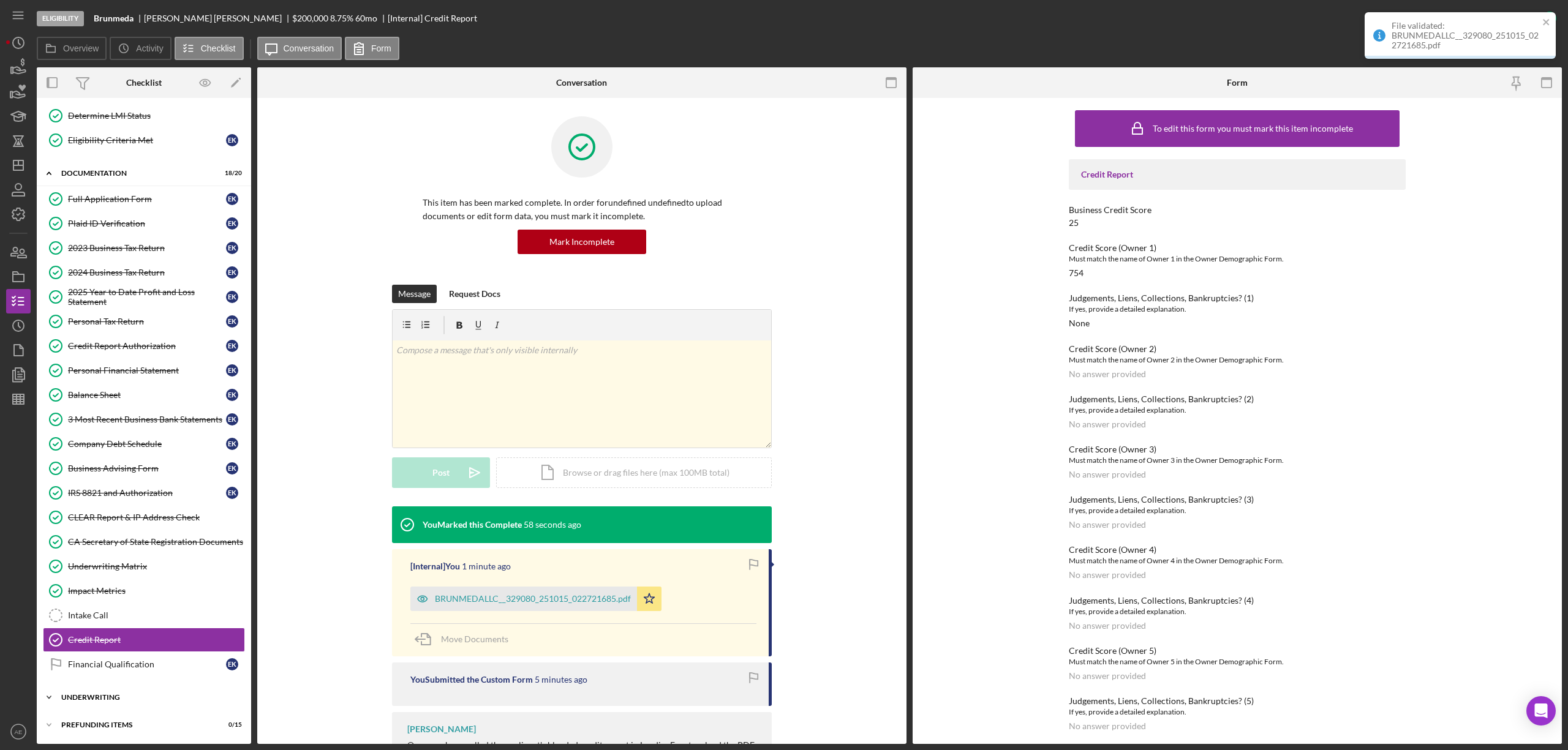
click at [126, 689] on div "Icon/Expander Underwriting 0 / 8" at bounding box center [144, 697] width 215 height 25
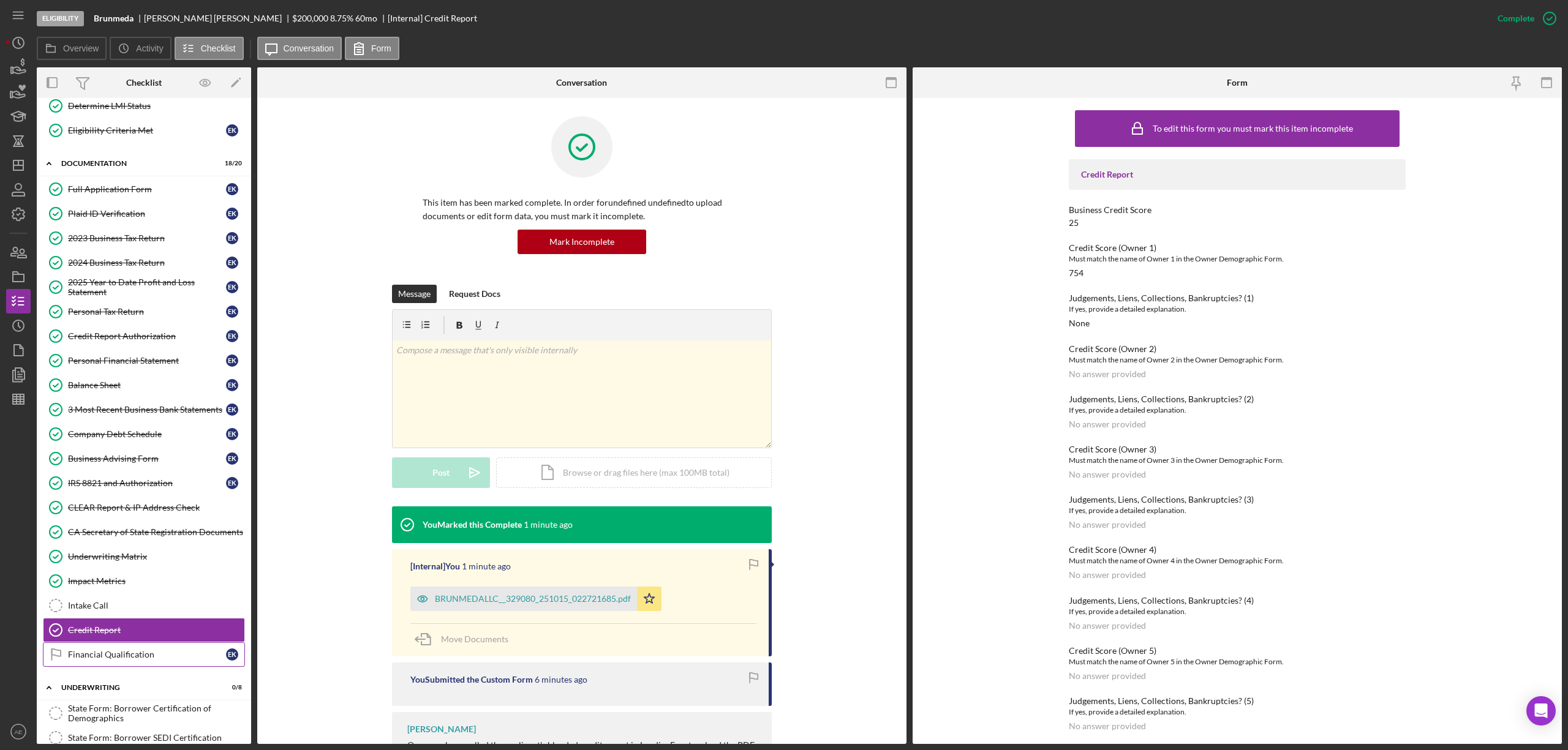
click at [127, 660] on div "Financial Qualification" at bounding box center [147, 654] width 158 height 10
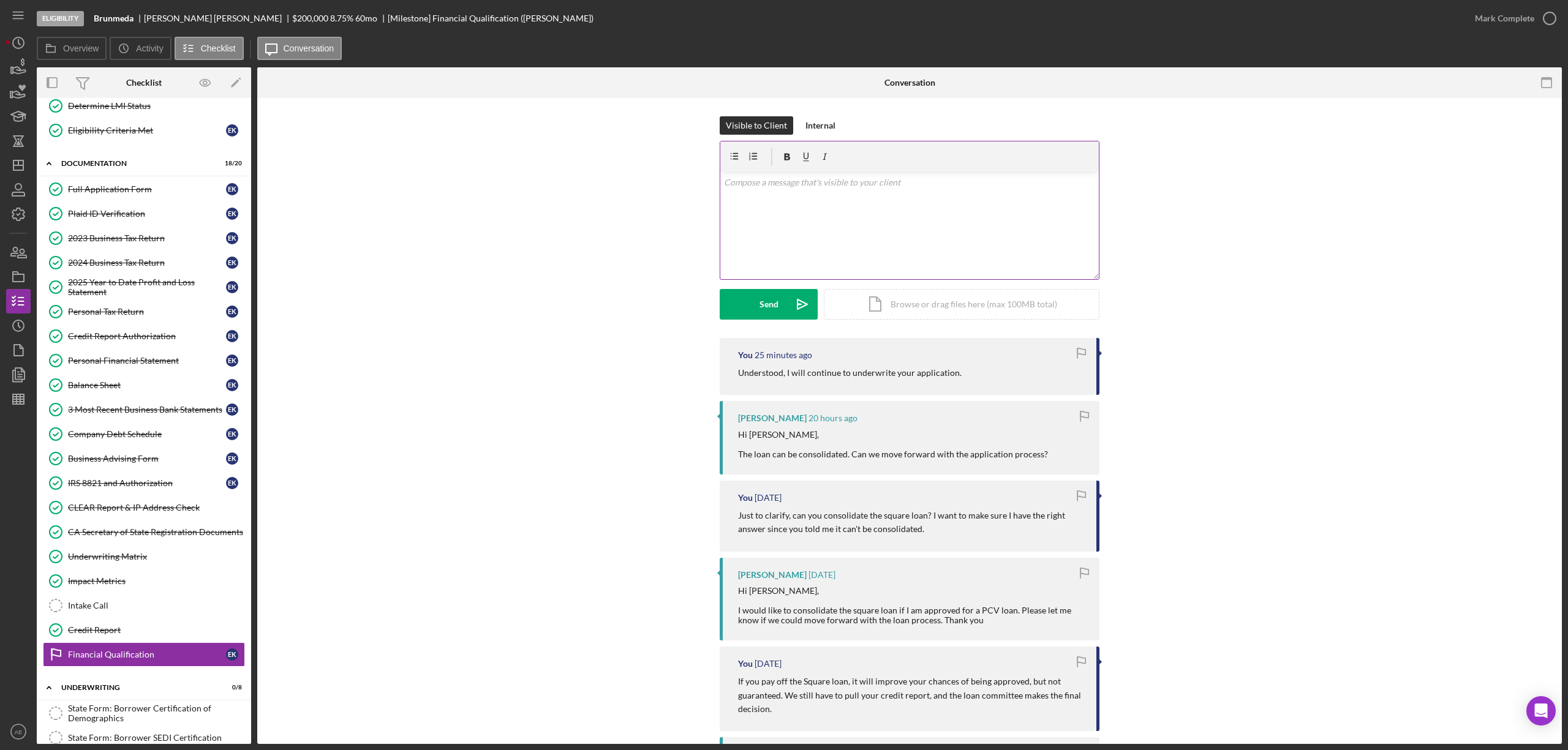
click at [799, 221] on div "v Color teal Color pink Remove color Add row above Add row below Add column bef…" at bounding box center [909, 226] width 379 height 107
click at [778, 293] on button "Send Icon/icon-invite-send" at bounding box center [769, 305] width 98 height 31
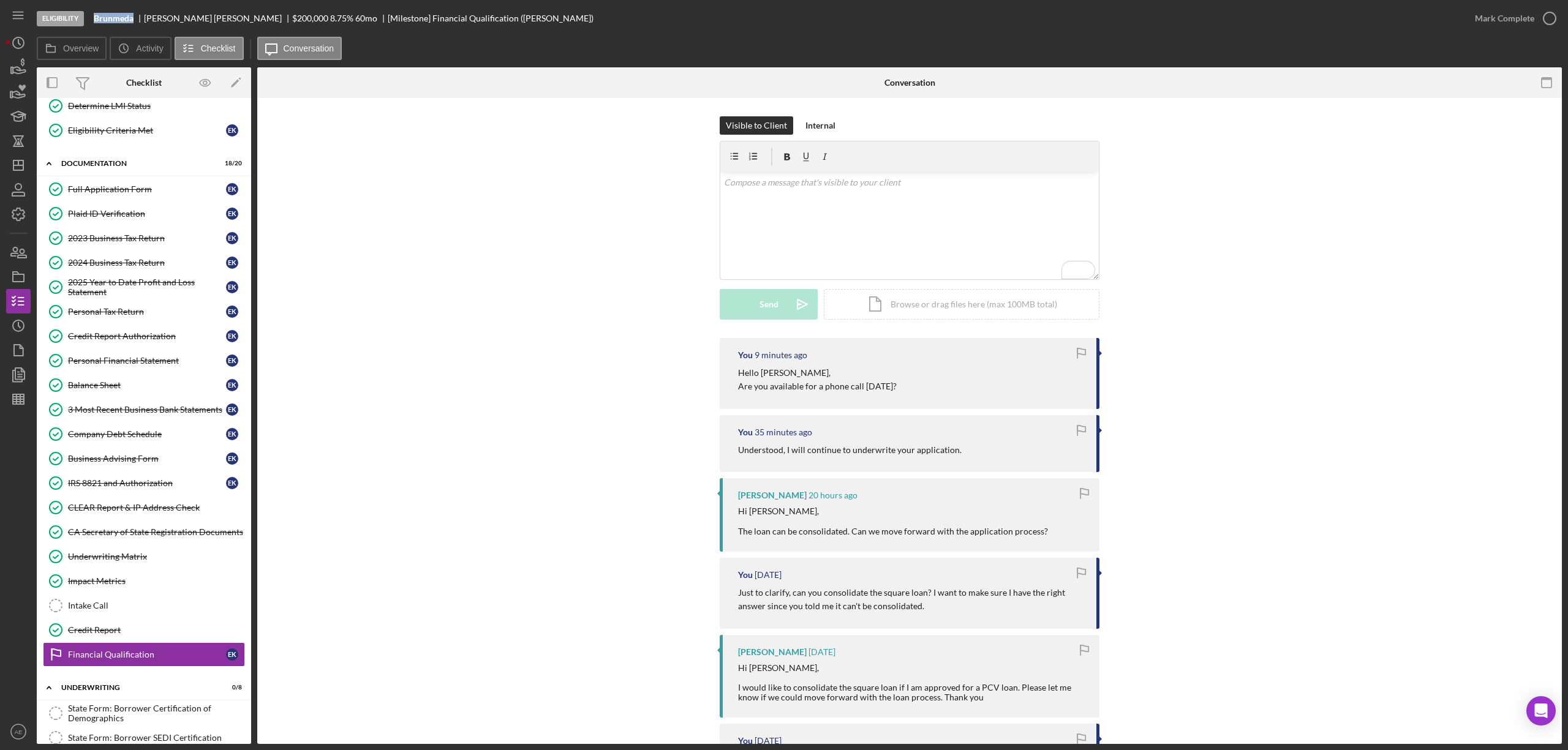
drag, startPoint x: 94, startPoint y: 17, endPoint x: 135, endPoint y: 15, distance: 41.0
click at [135, 15] on div "Brunmeda" at bounding box center [118, 18] width 50 height 10
copy b "Brunmeda"
